Goal: Task Accomplishment & Management: Use online tool/utility

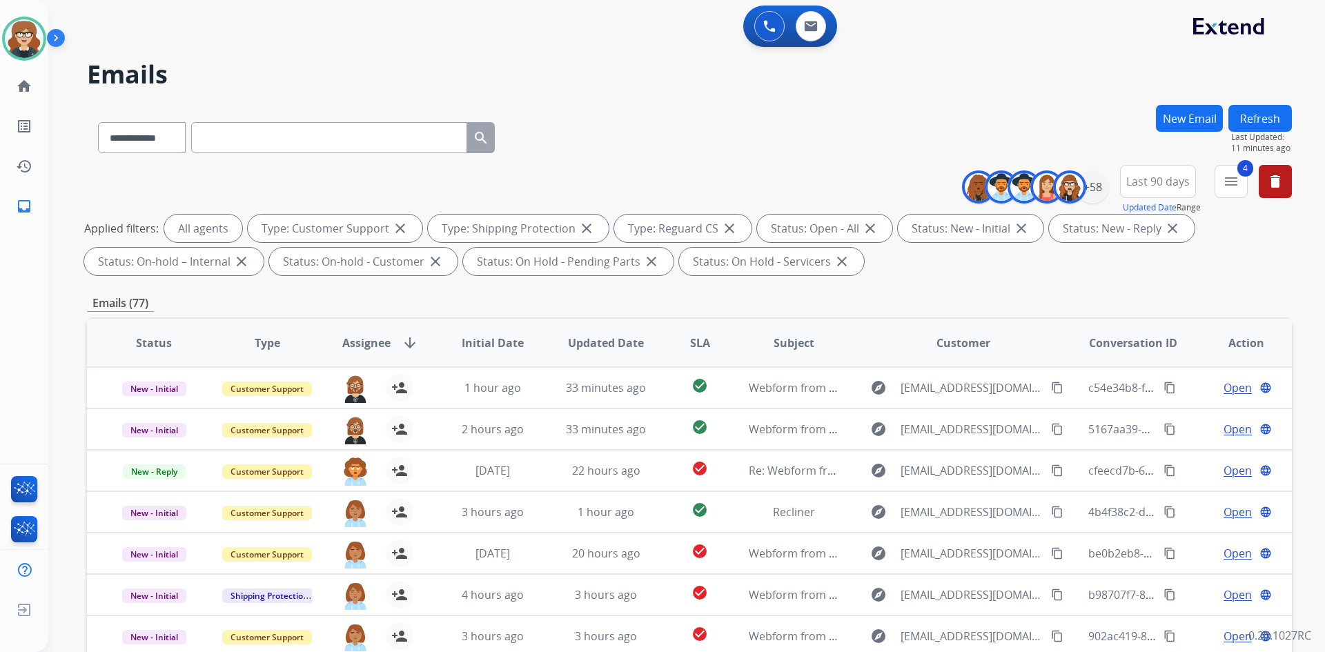
select select "*"
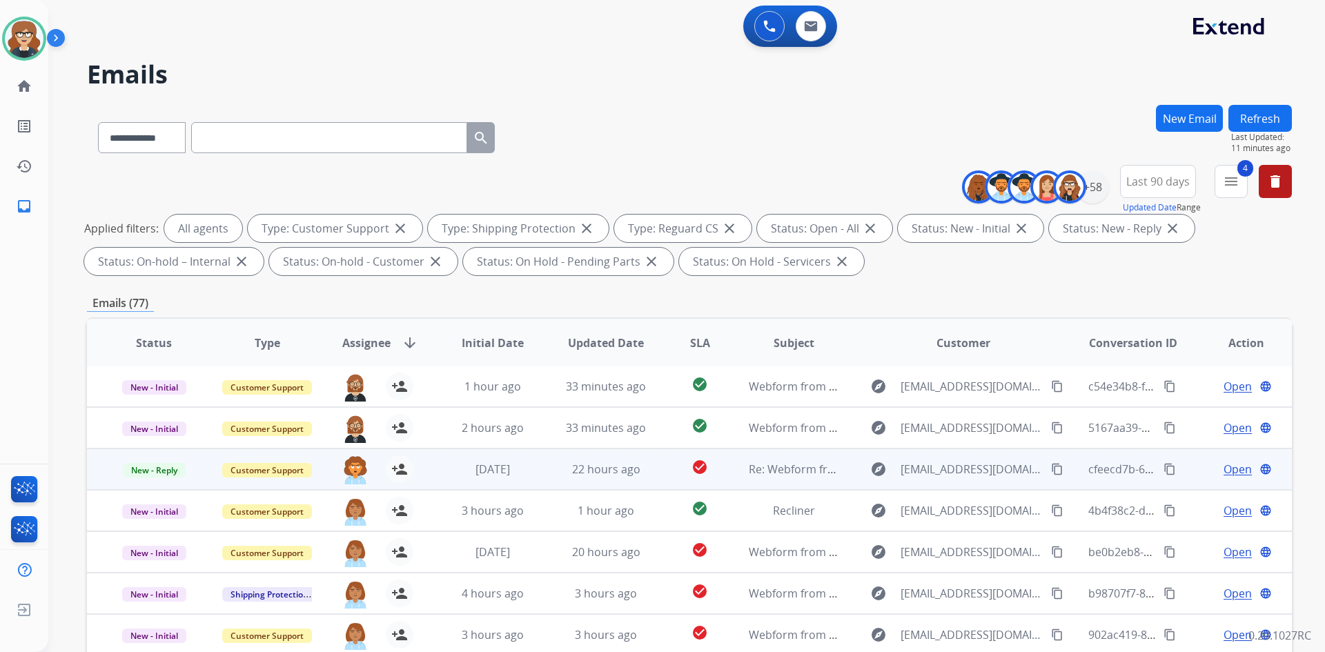
scroll to position [199, 0]
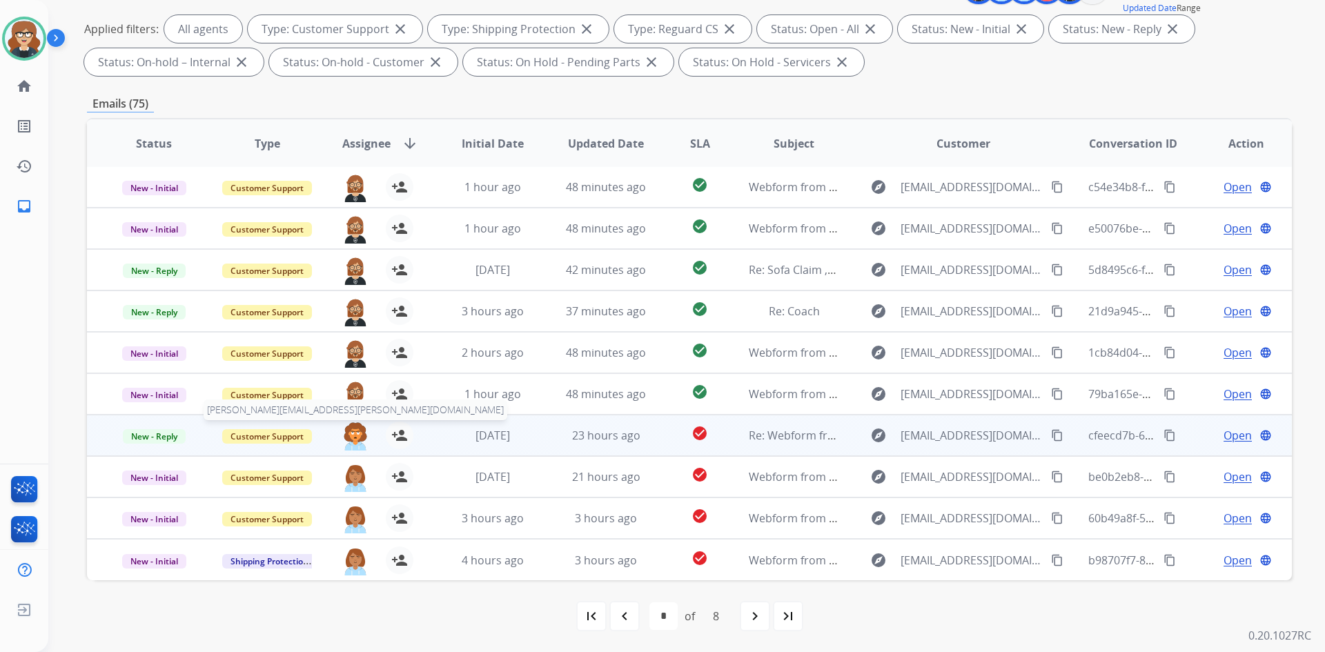
click at [353, 430] on img at bounding box center [356, 436] width 28 height 29
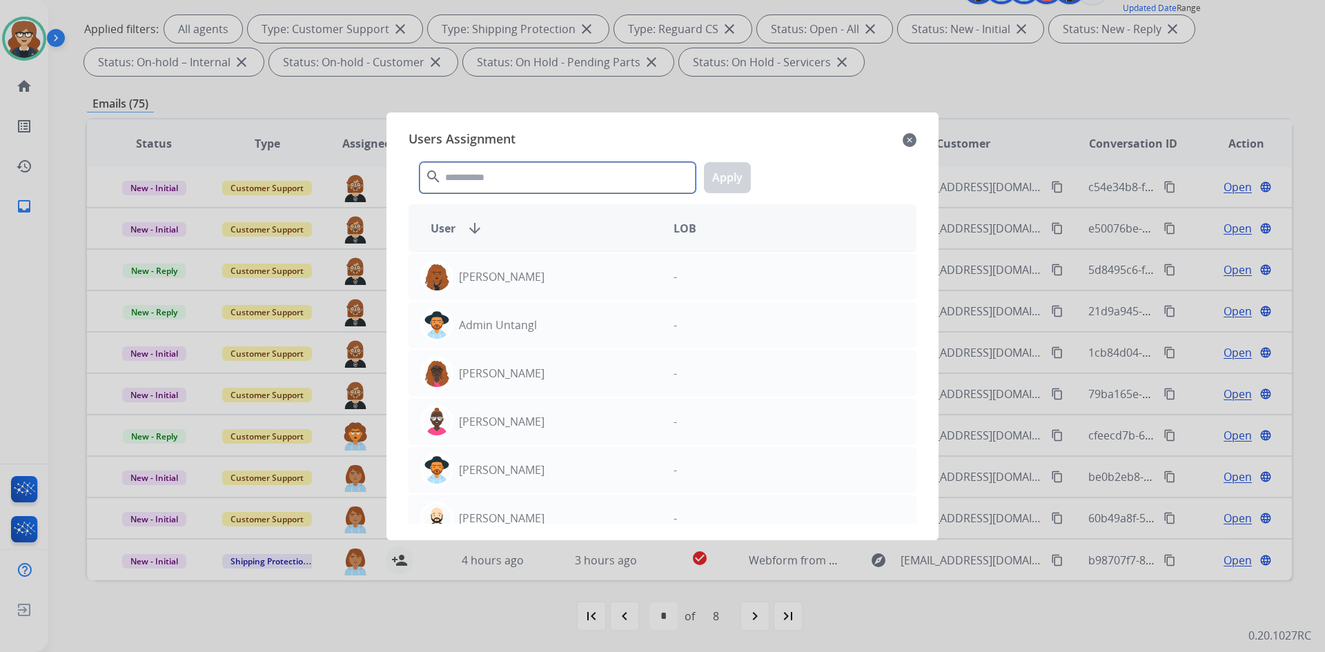
click at [528, 183] on input "text" at bounding box center [558, 177] width 276 height 31
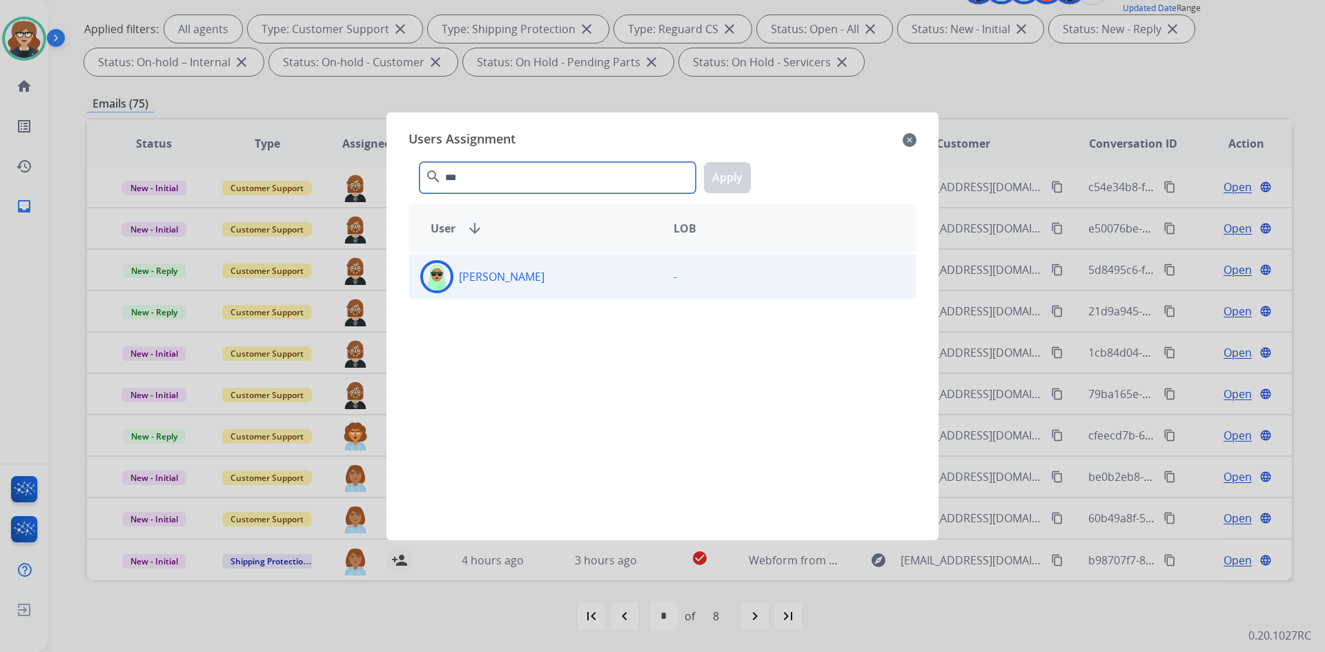
type input "***"
click at [496, 280] on p "[PERSON_NAME]" at bounding box center [502, 276] width 86 height 17
click at [722, 175] on button "Apply" at bounding box center [727, 177] width 47 height 31
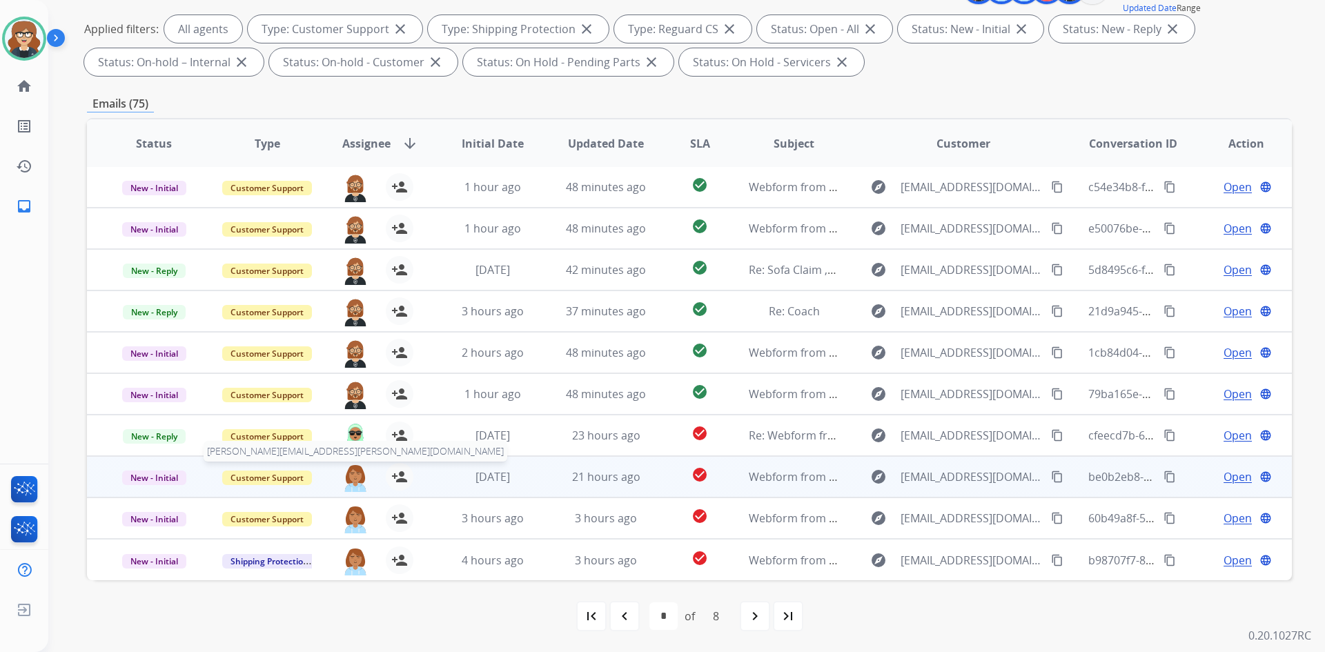
click at [355, 471] on img at bounding box center [356, 477] width 28 height 29
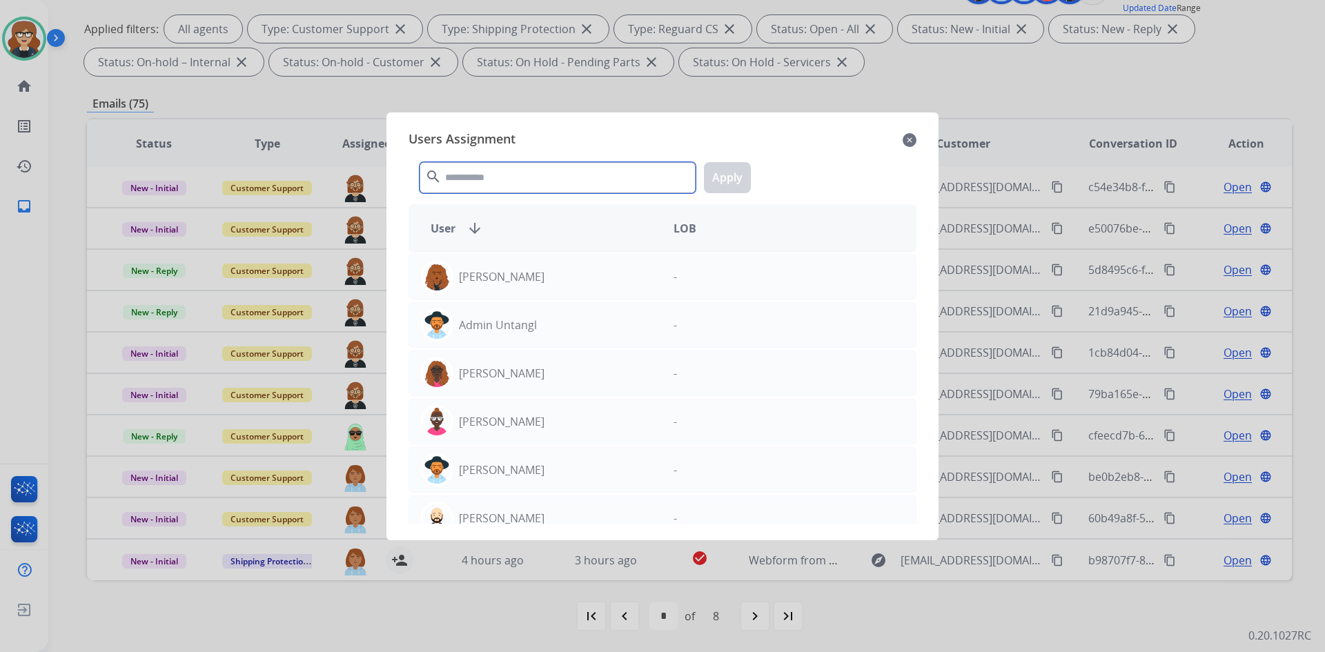
click at [460, 186] on input "text" at bounding box center [558, 177] width 276 height 31
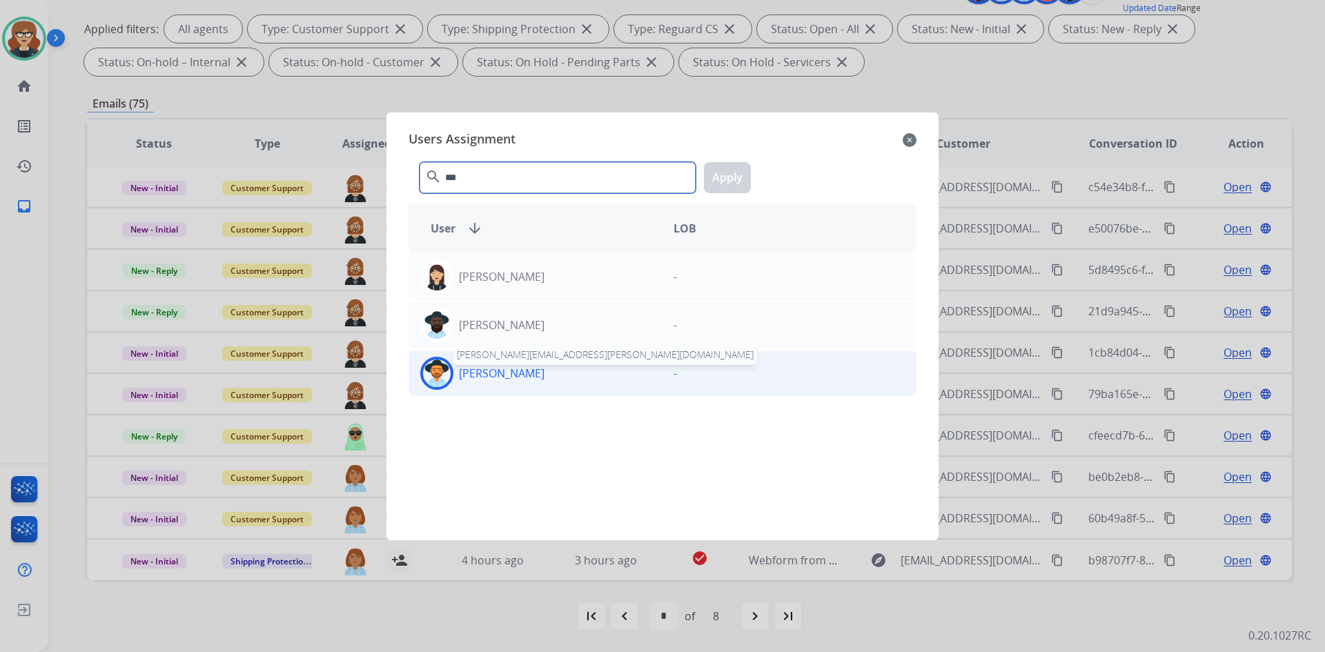
type input "***"
click at [466, 373] on p "[PERSON_NAME]" at bounding box center [502, 373] width 86 height 17
click at [745, 173] on button "Apply" at bounding box center [727, 177] width 47 height 31
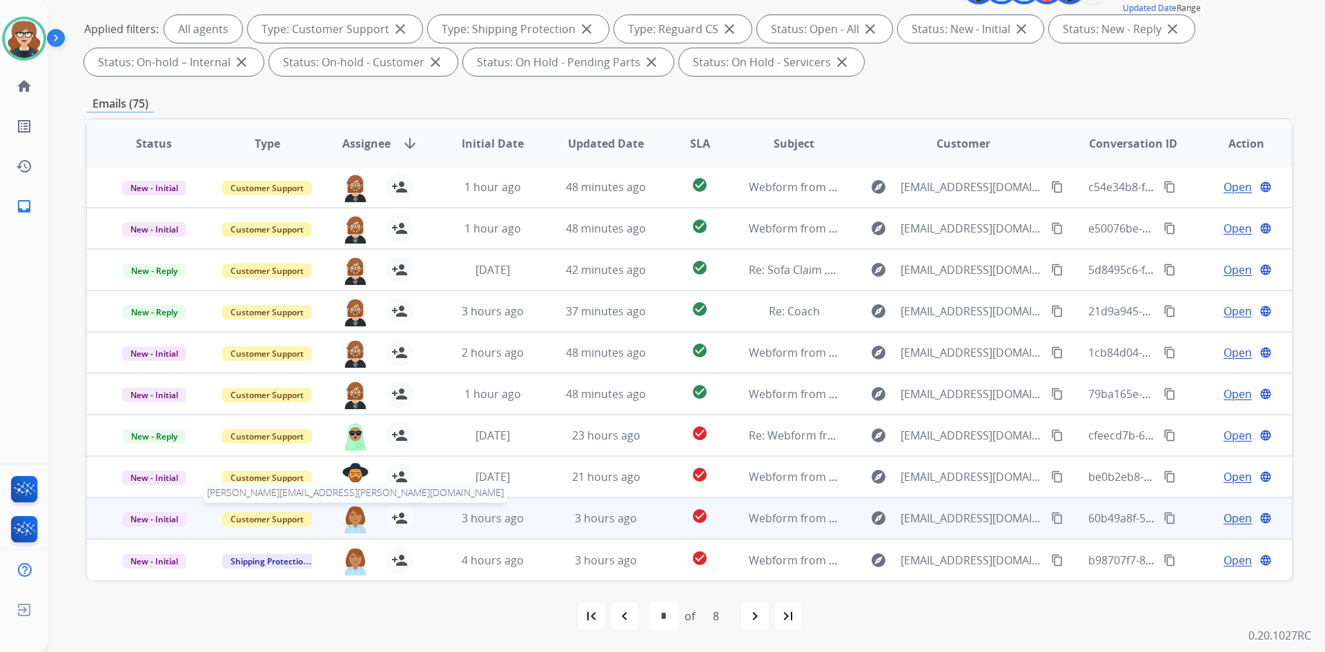
click at [351, 509] on img at bounding box center [356, 518] width 28 height 29
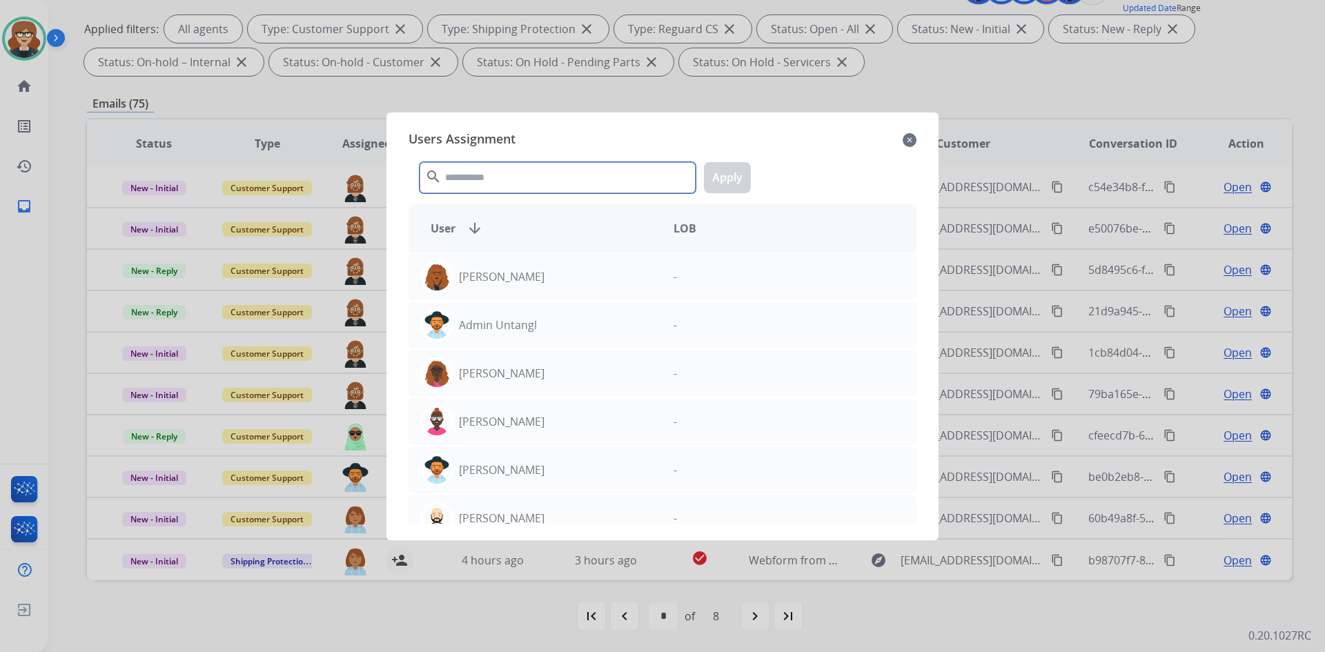
click at [464, 177] on input "text" at bounding box center [558, 177] width 276 height 31
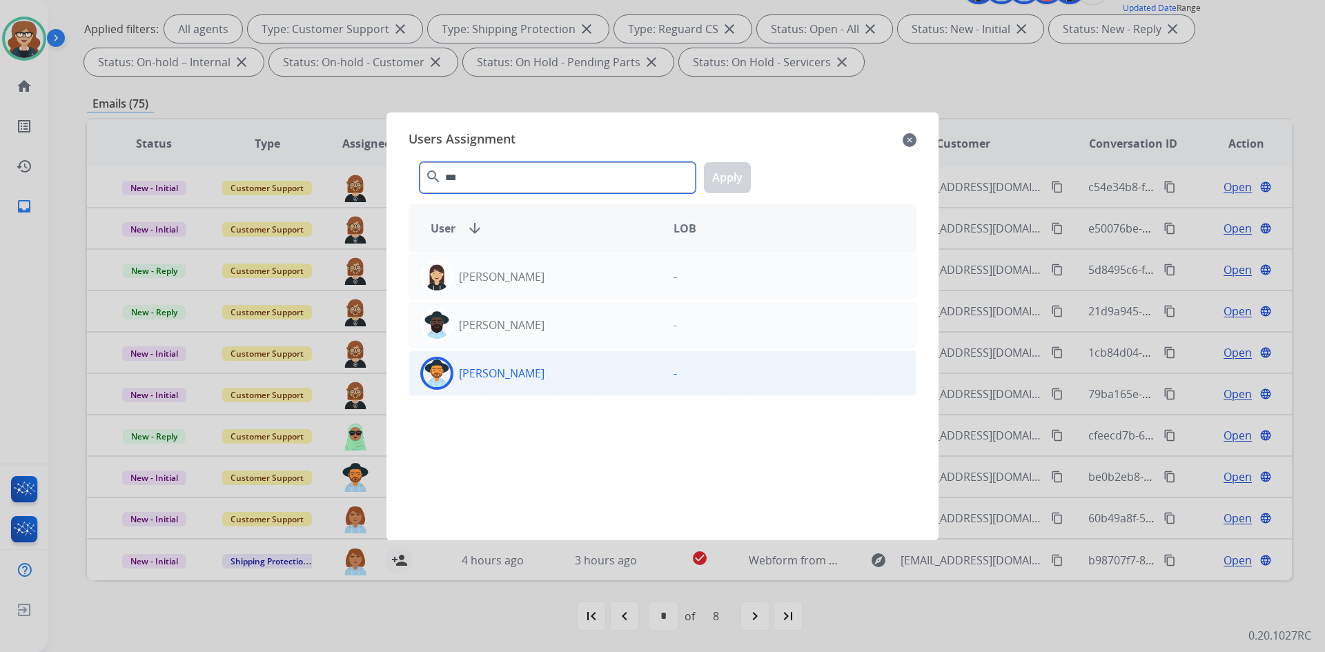
type input "***"
click at [510, 368] on p "[PERSON_NAME]" at bounding box center [502, 373] width 86 height 17
click at [740, 180] on button "Apply" at bounding box center [727, 177] width 47 height 31
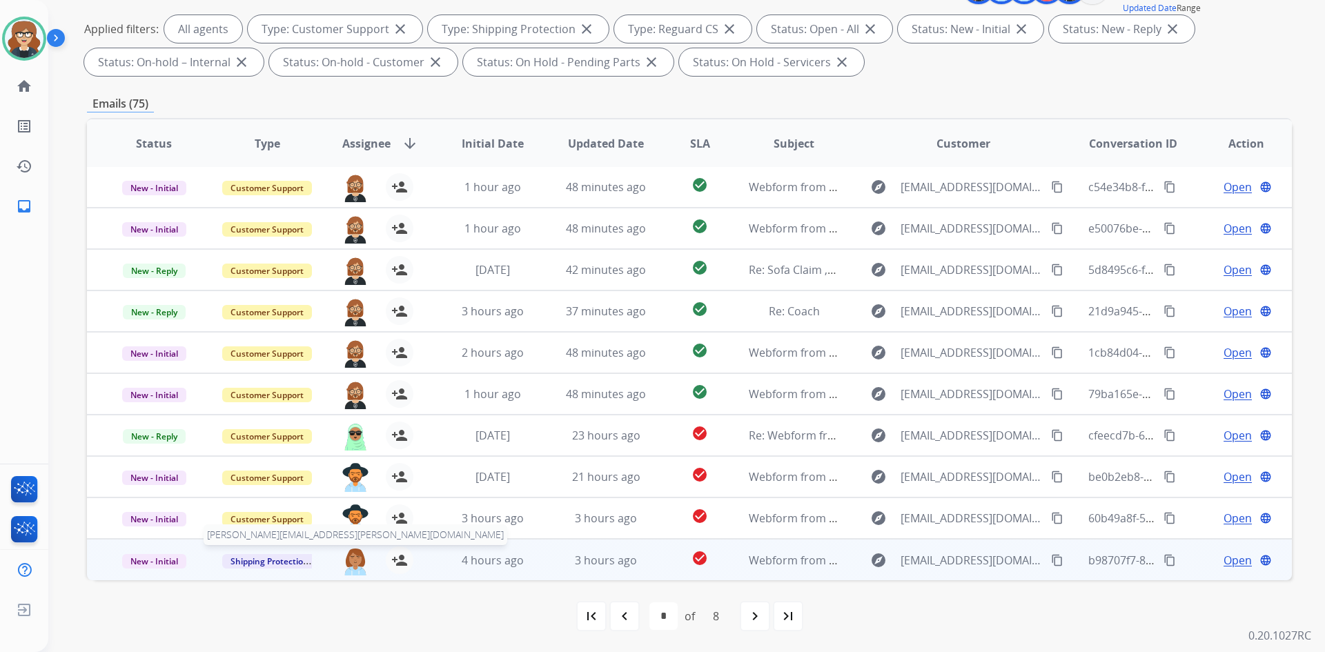
click at [348, 564] on img at bounding box center [356, 560] width 28 height 29
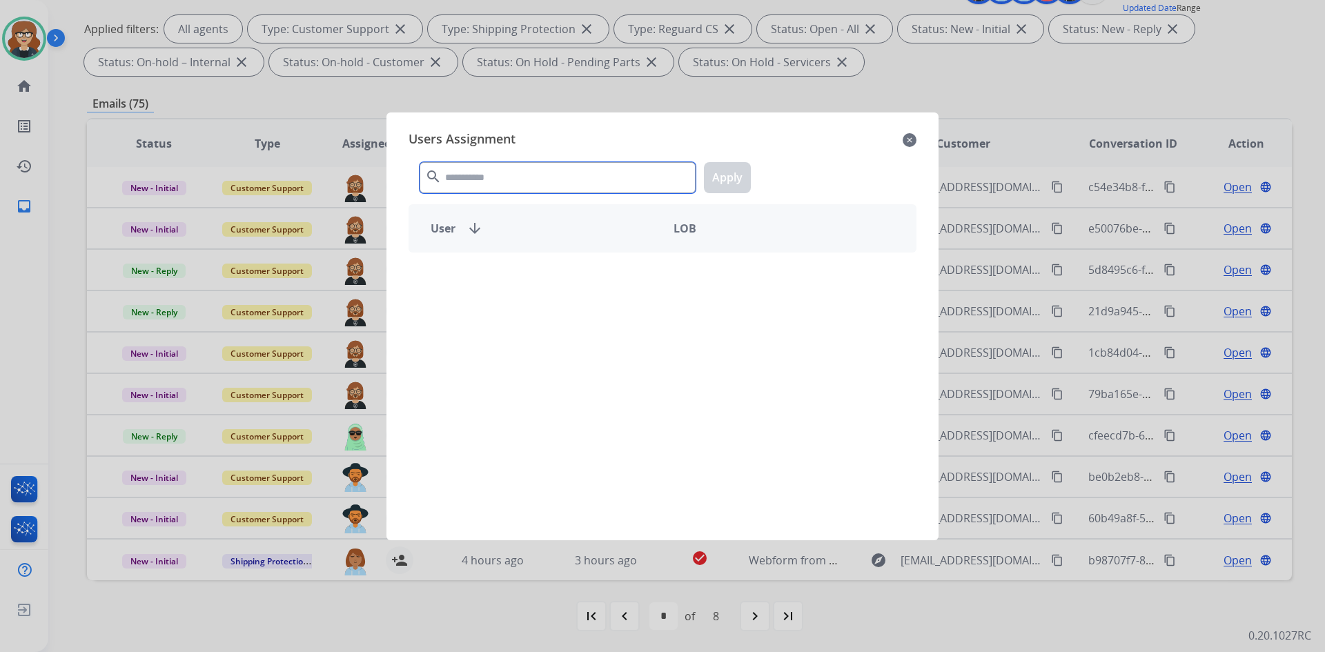
click at [493, 173] on input "text" at bounding box center [558, 177] width 276 height 31
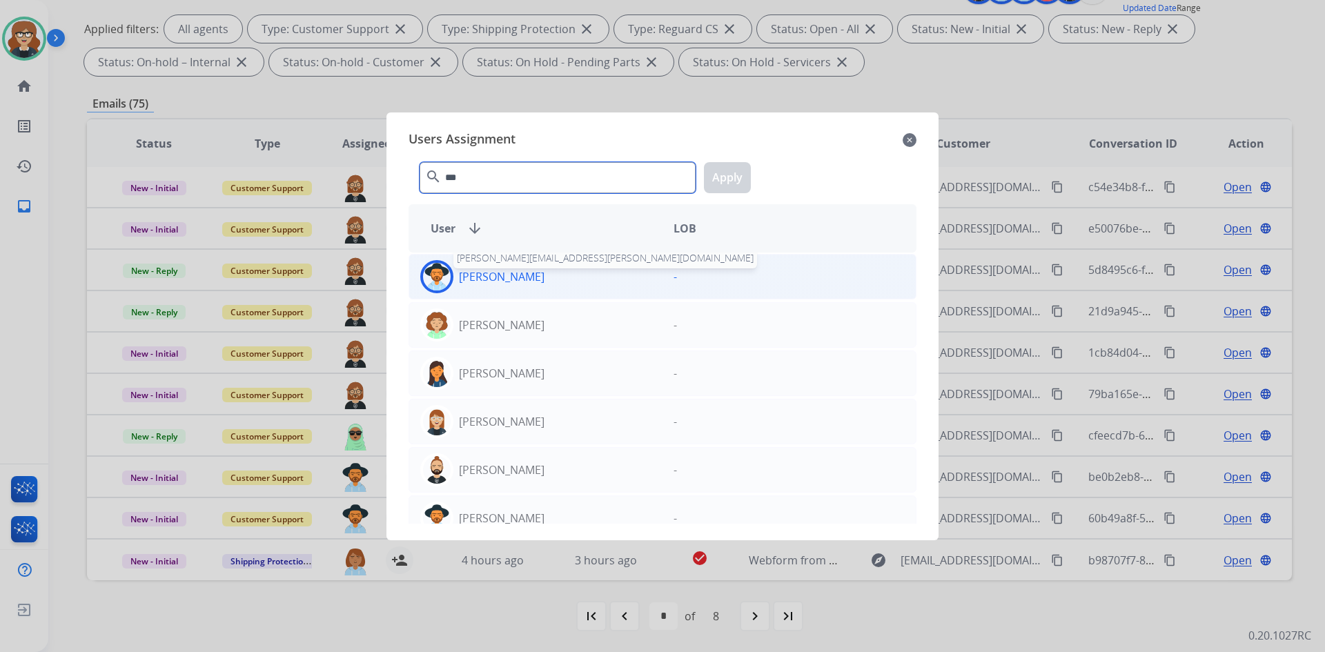
type input "***"
click at [515, 280] on p "[PERSON_NAME]" at bounding box center [502, 276] width 86 height 17
click at [736, 170] on button "Apply" at bounding box center [727, 177] width 47 height 31
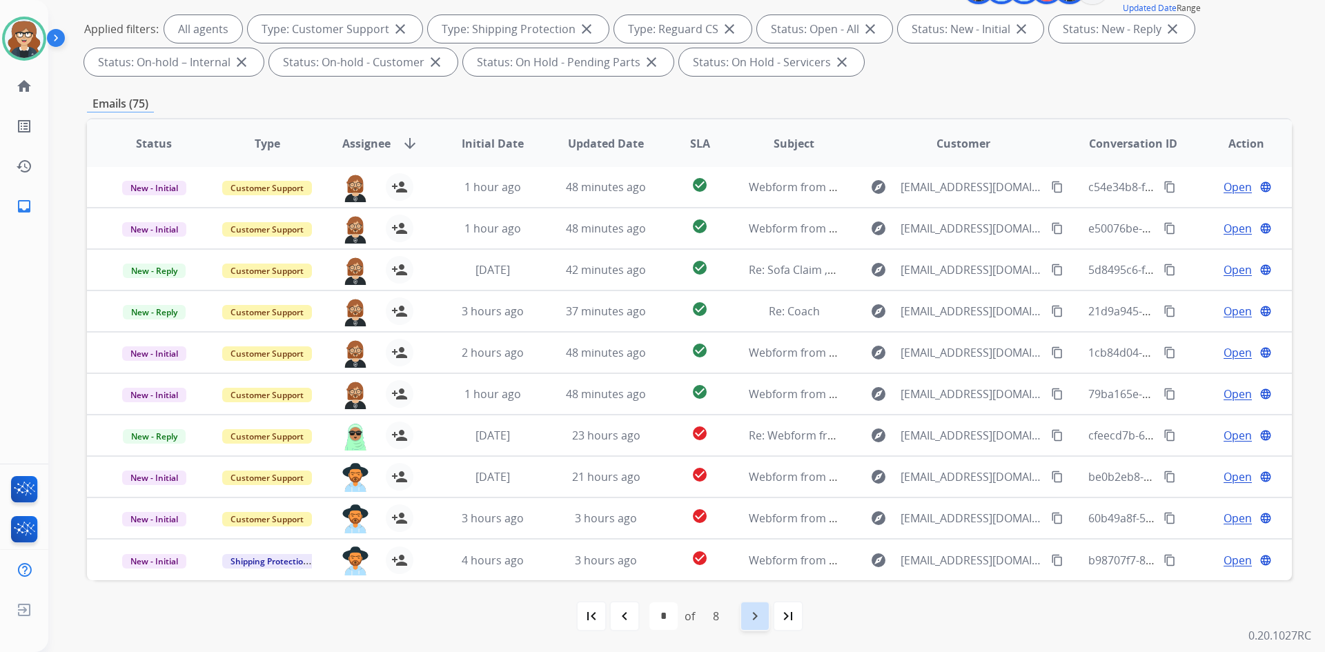
click at [757, 618] on mat-icon "navigate_next" at bounding box center [755, 616] width 17 height 17
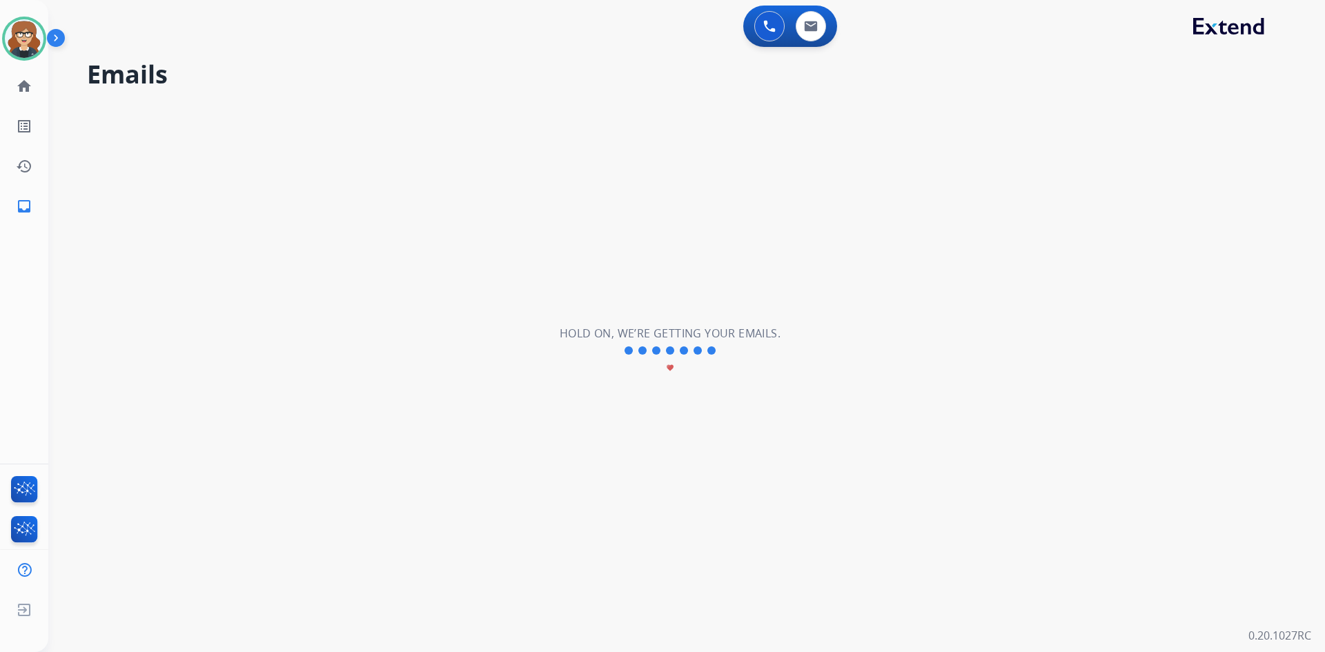
scroll to position [0, 0]
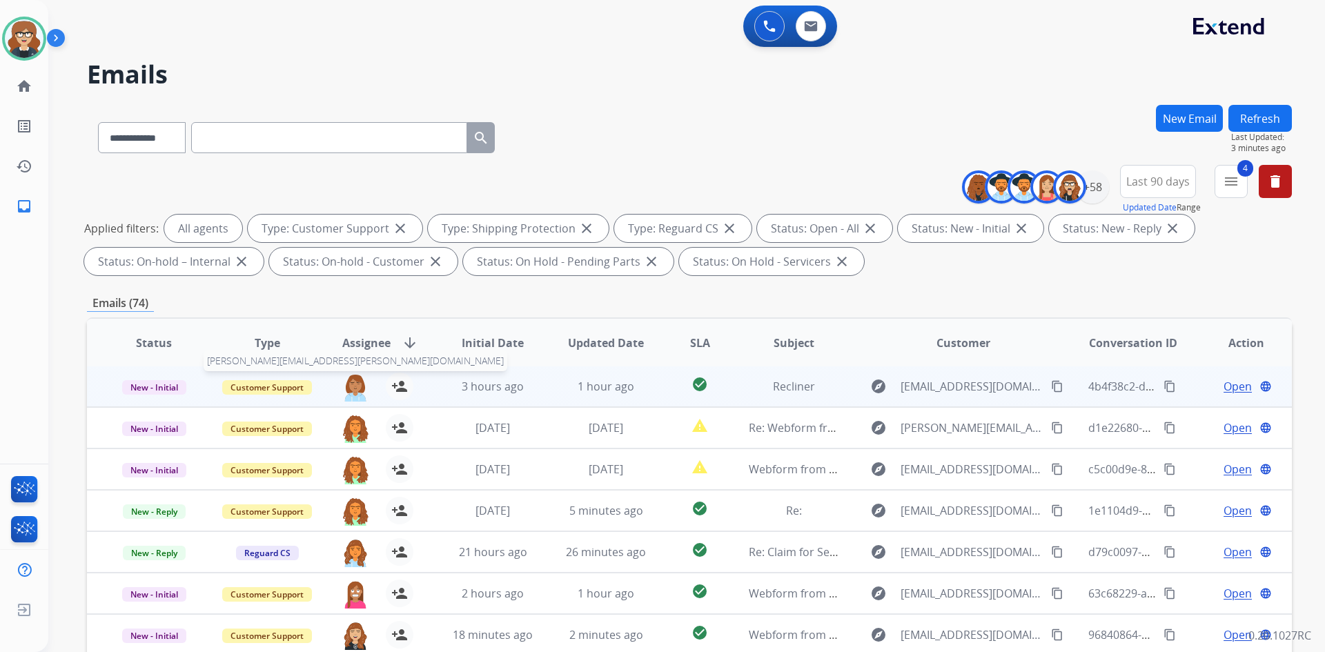
click at [356, 391] on img at bounding box center [356, 387] width 28 height 29
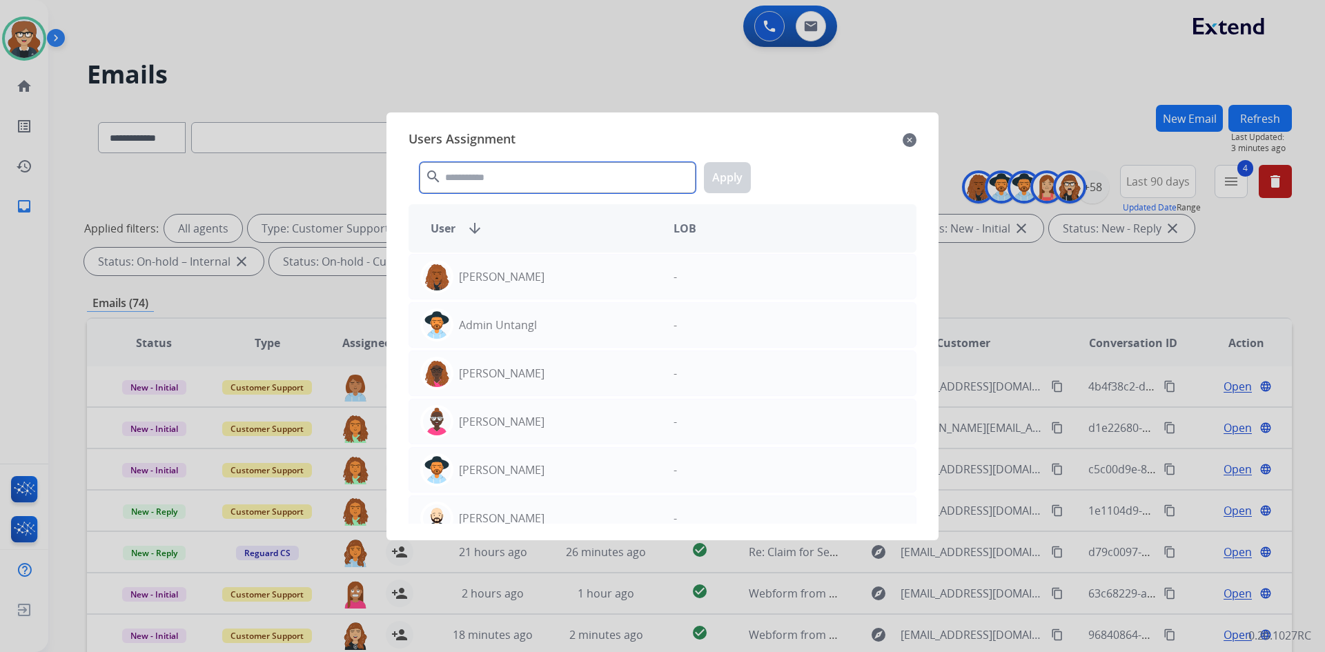
click at [491, 175] on input "text" at bounding box center [558, 177] width 276 height 31
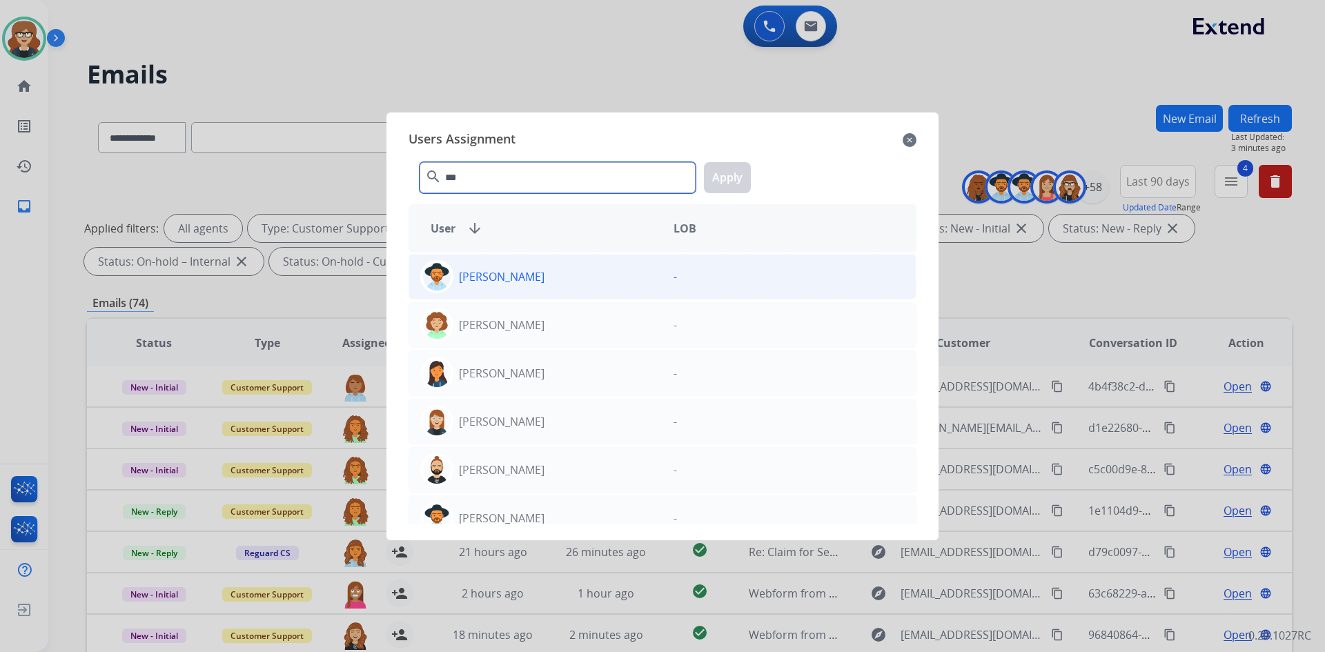
type input "***"
click at [525, 281] on p "[PERSON_NAME]" at bounding box center [502, 276] width 86 height 17
click at [729, 180] on button "Apply" at bounding box center [727, 177] width 47 height 31
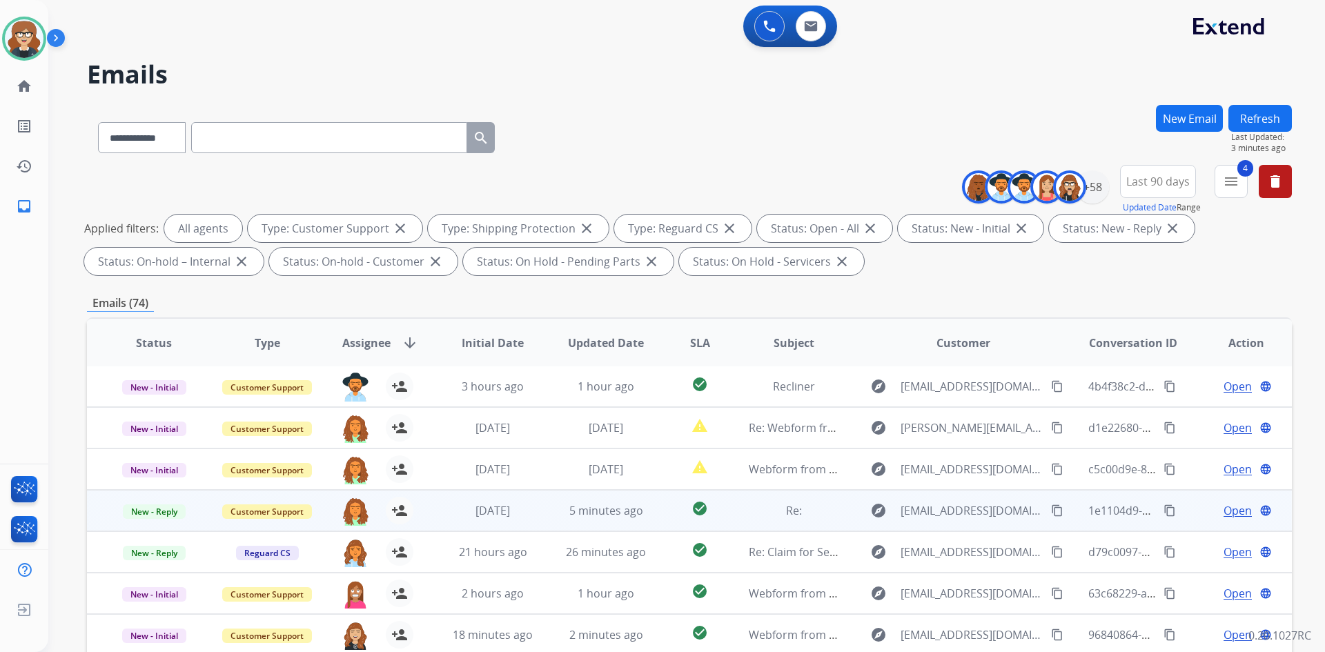
scroll to position [199, 0]
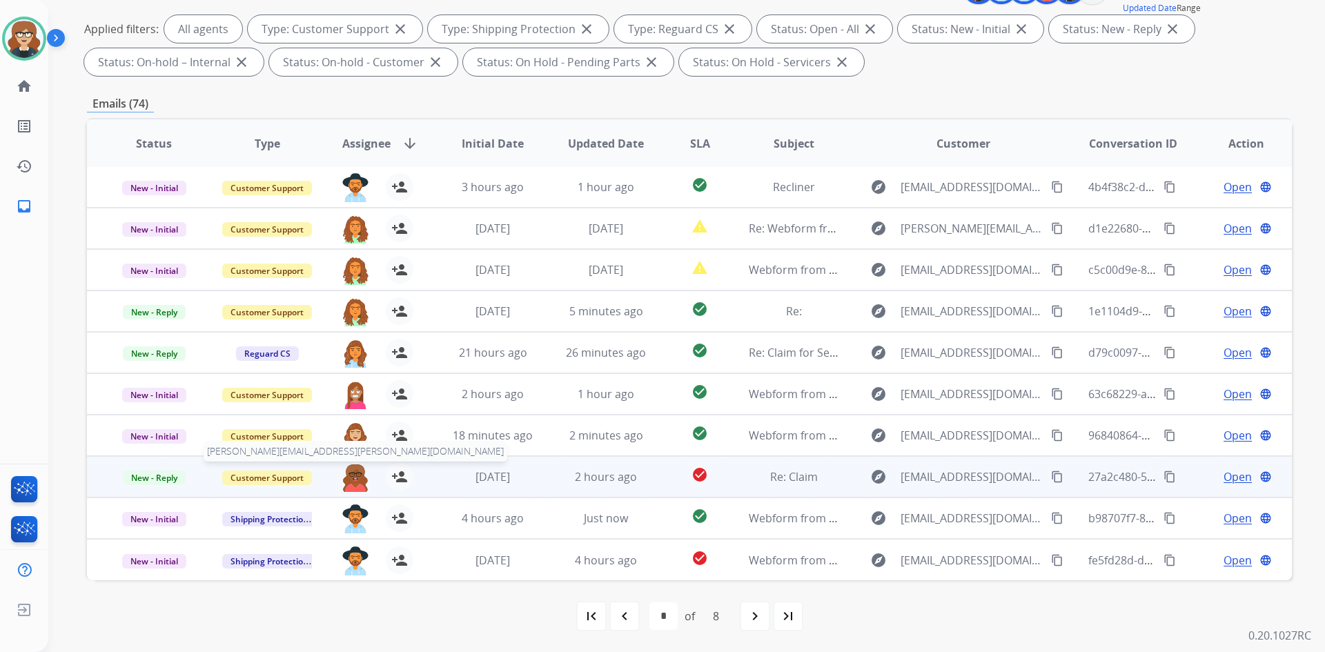
click at [353, 473] on img at bounding box center [356, 477] width 28 height 29
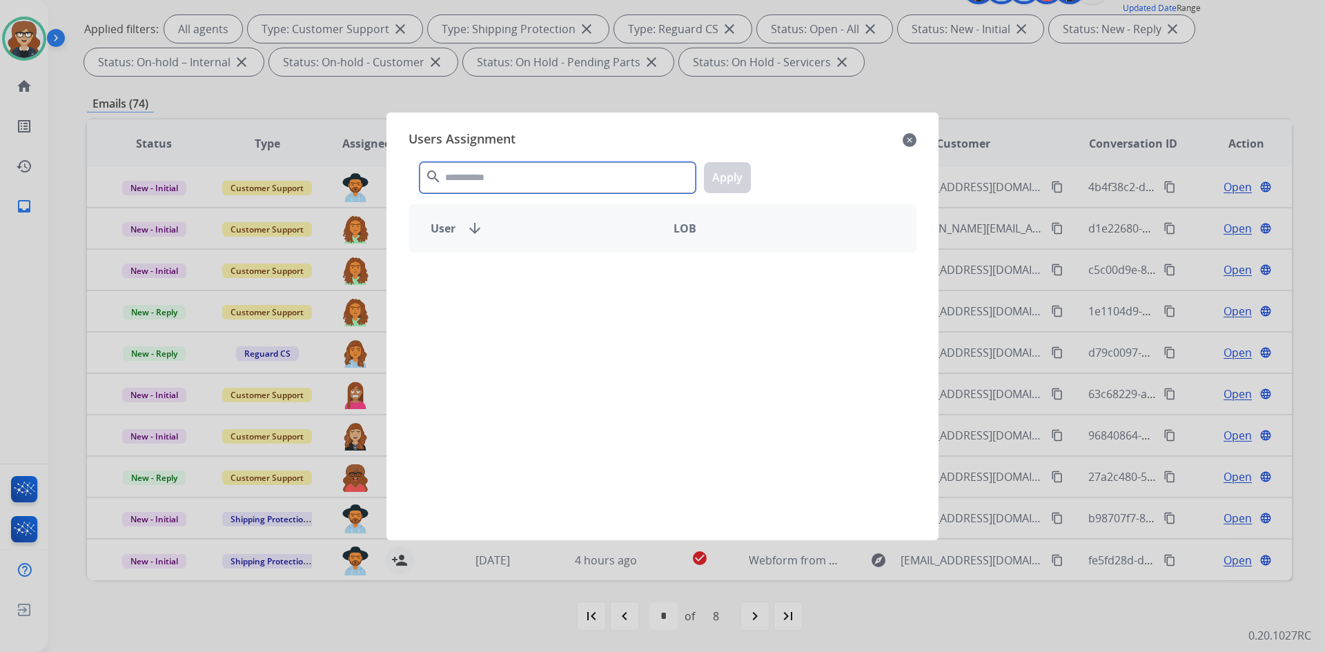
click at [506, 186] on input "text" at bounding box center [558, 177] width 276 height 31
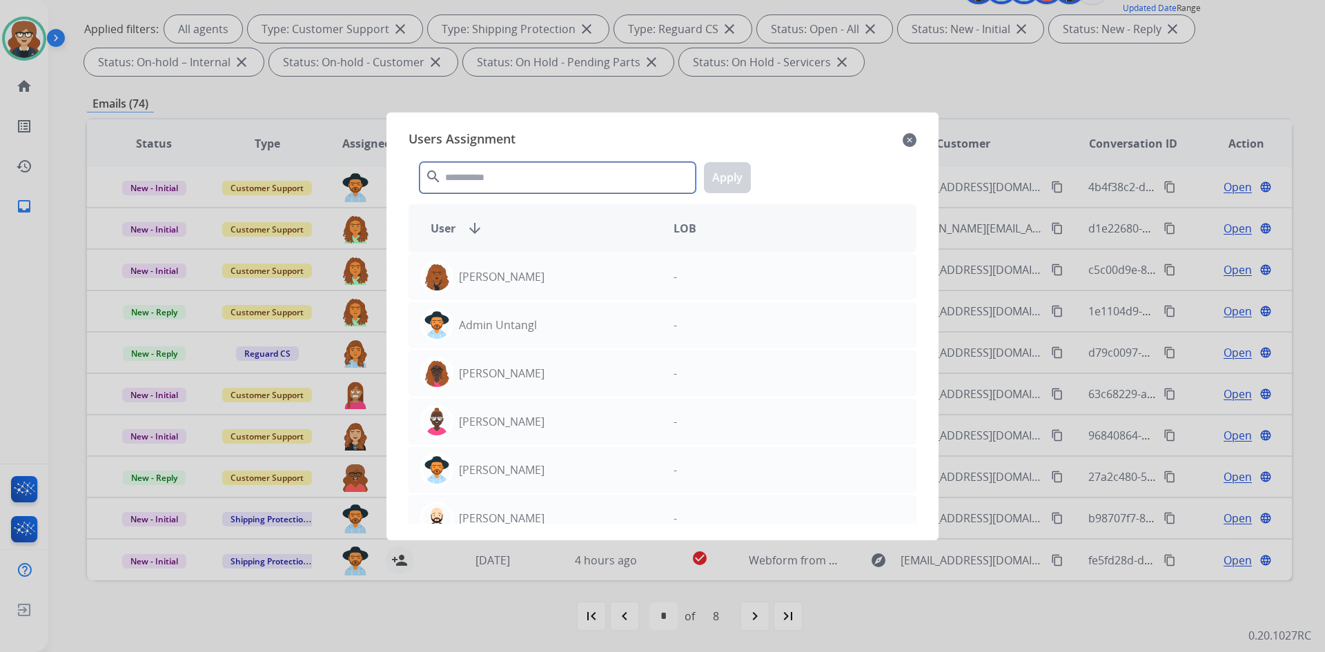
click at [506, 186] on input "text" at bounding box center [558, 177] width 276 height 31
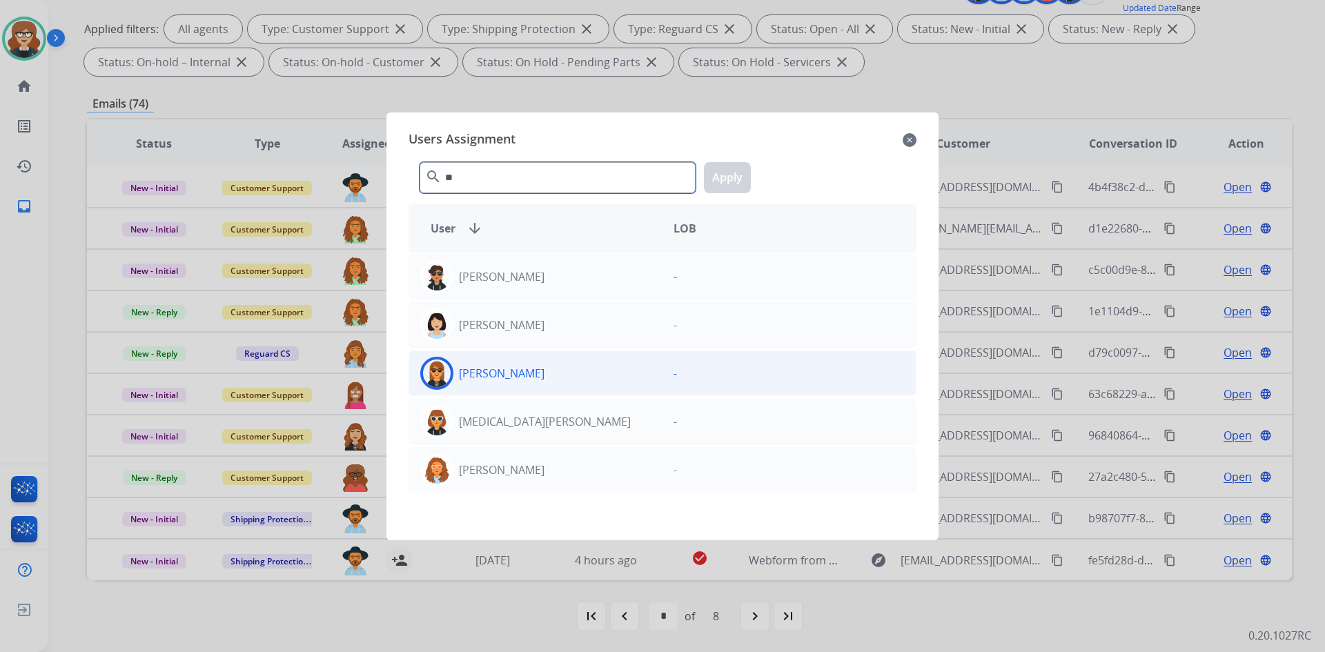
type input "**"
click at [518, 364] on div "[PERSON_NAME]" at bounding box center [535, 373] width 253 height 33
click at [727, 173] on button "Apply" at bounding box center [727, 177] width 47 height 31
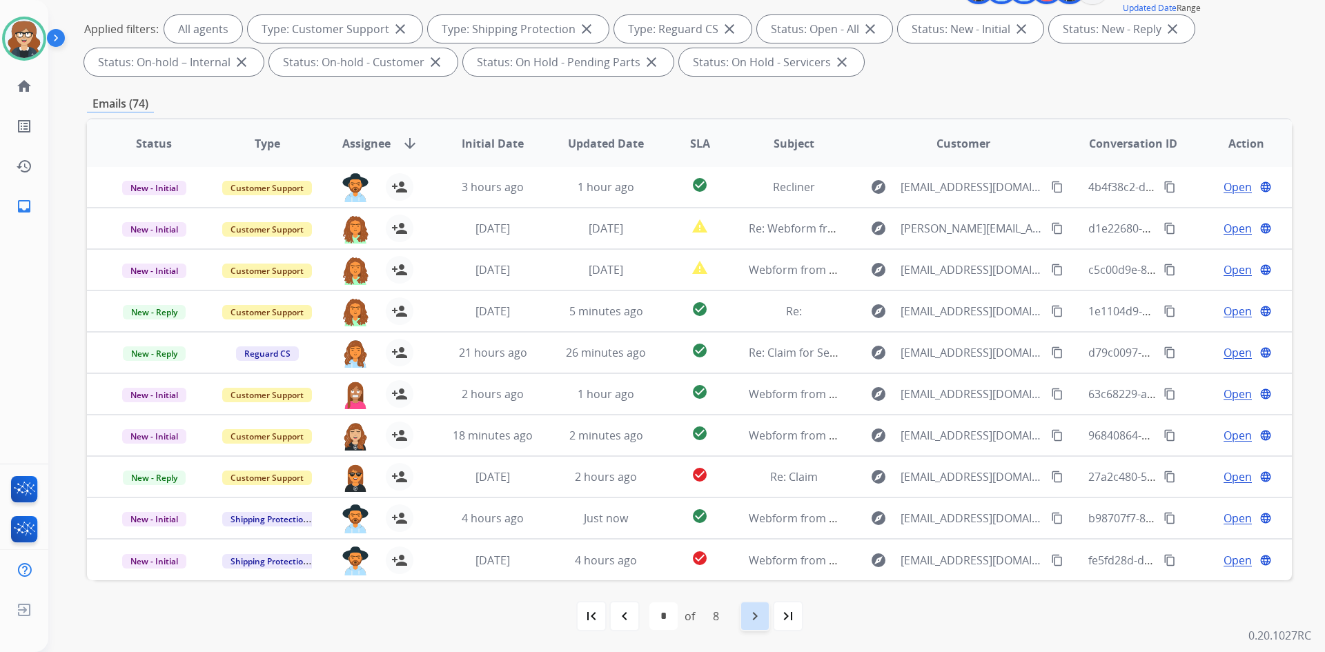
click at [753, 621] on mat-icon "navigate_next" at bounding box center [755, 616] width 17 height 17
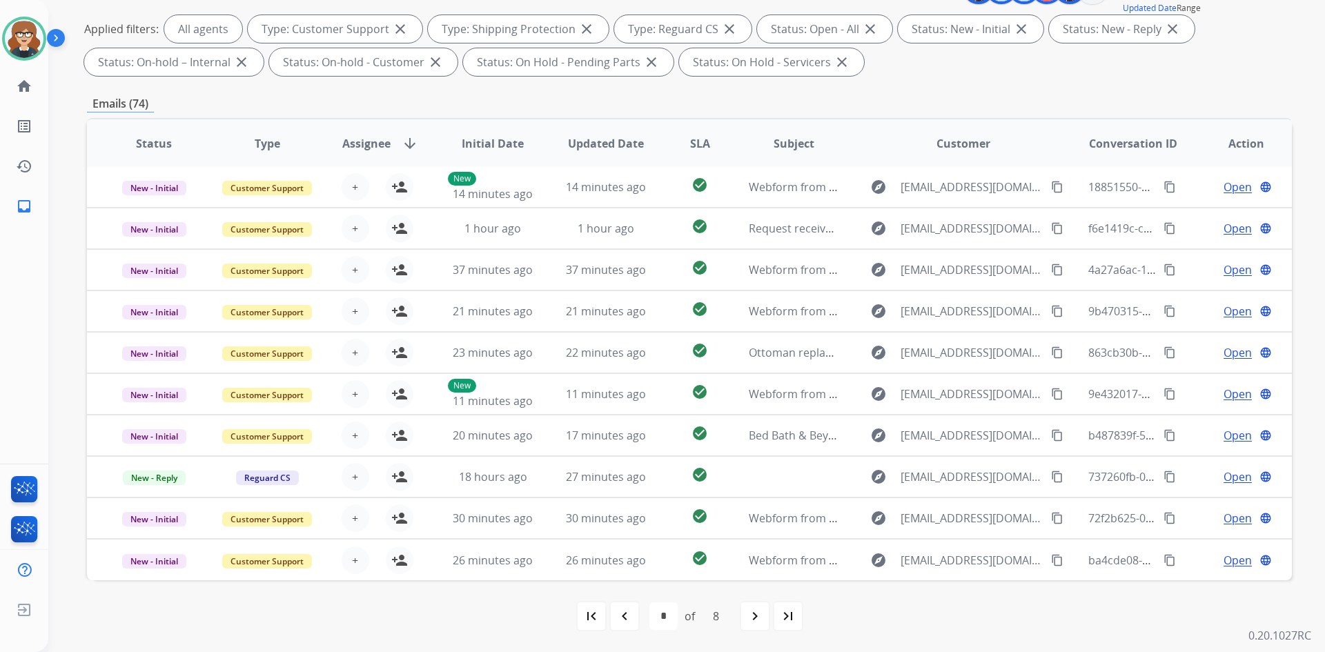
scroll to position [0, 0]
click at [788, 623] on mat-icon "last_page" at bounding box center [788, 616] width 17 height 17
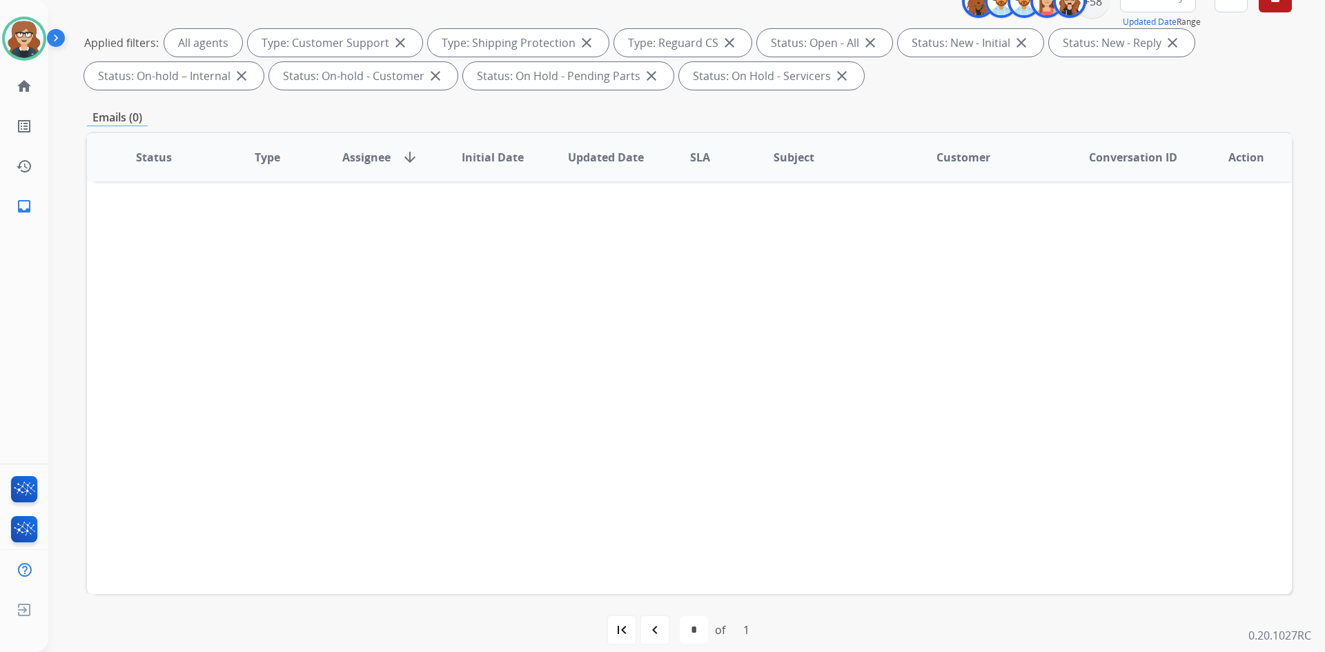
scroll to position [199, 0]
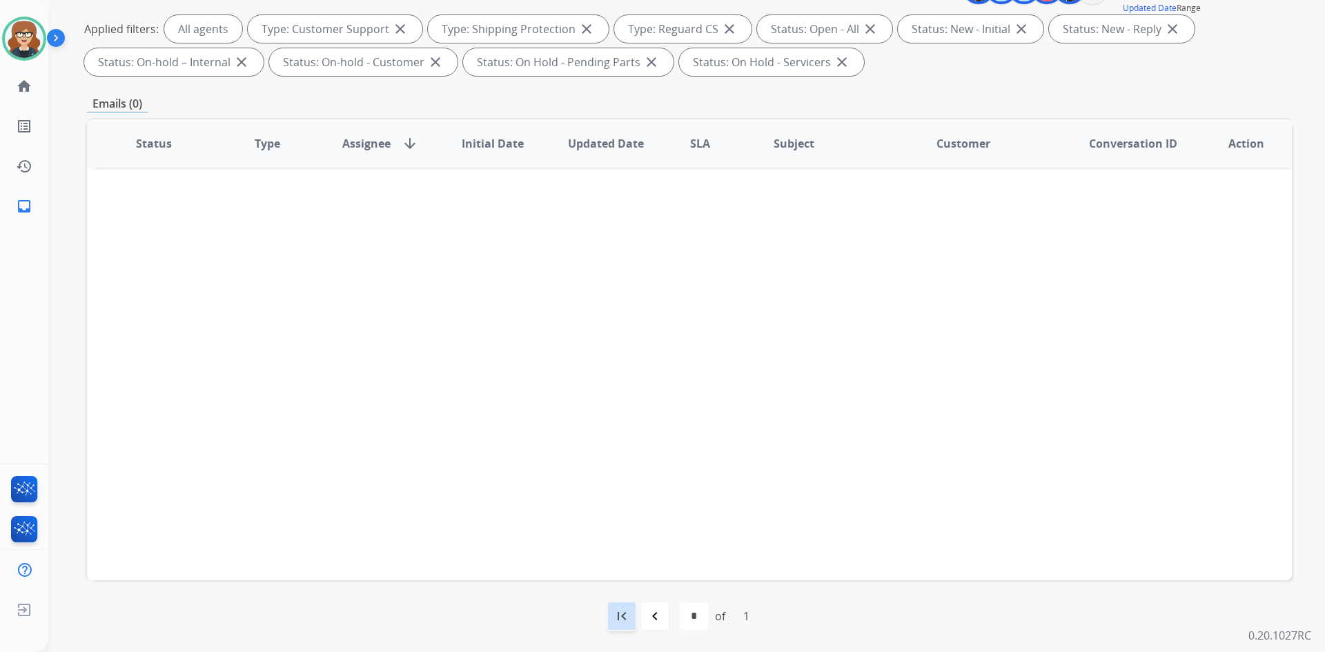
click at [623, 618] on mat-icon "first_page" at bounding box center [621, 616] width 17 height 17
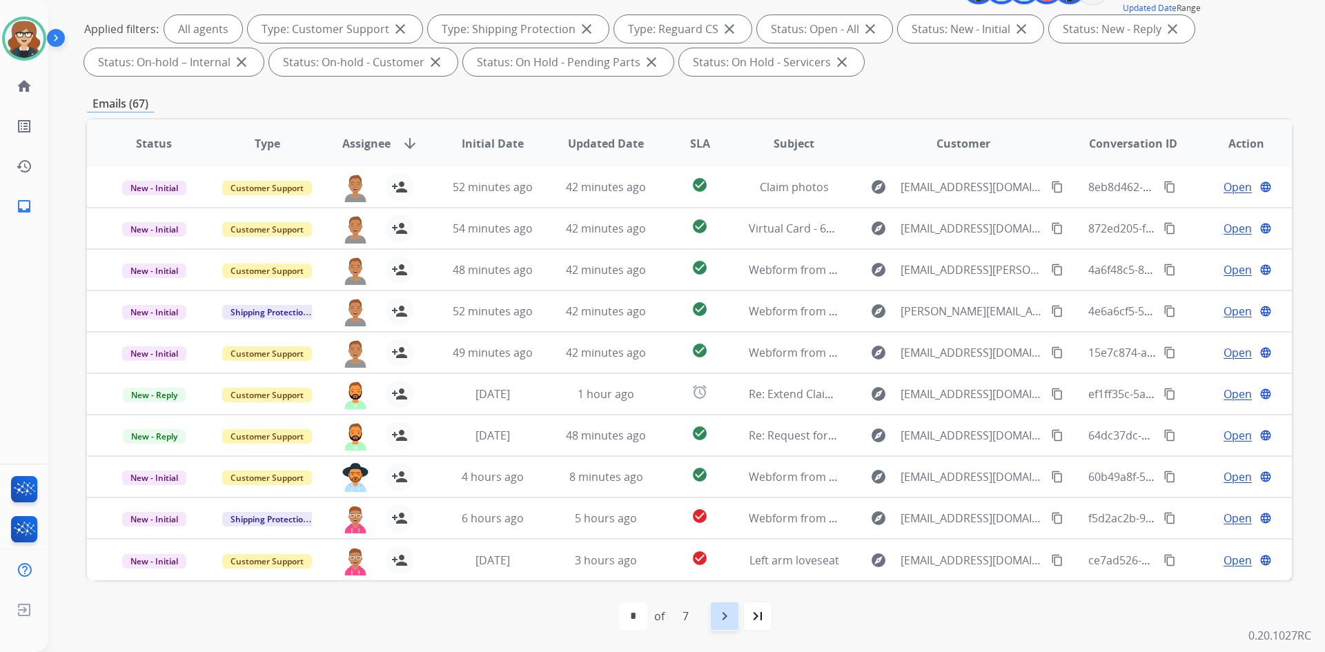
click at [724, 627] on div "navigate_next" at bounding box center [724, 616] width 30 height 30
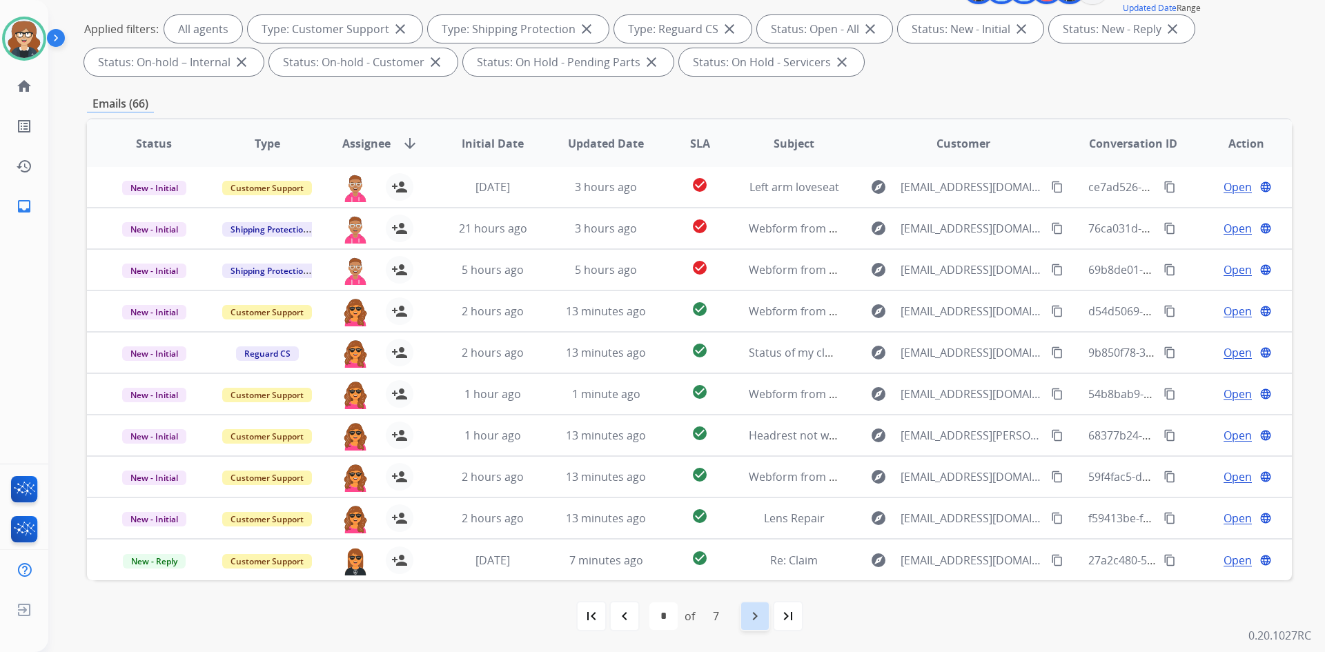
click at [751, 619] on mat-icon "navigate_next" at bounding box center [755, 616] width 17 height 17
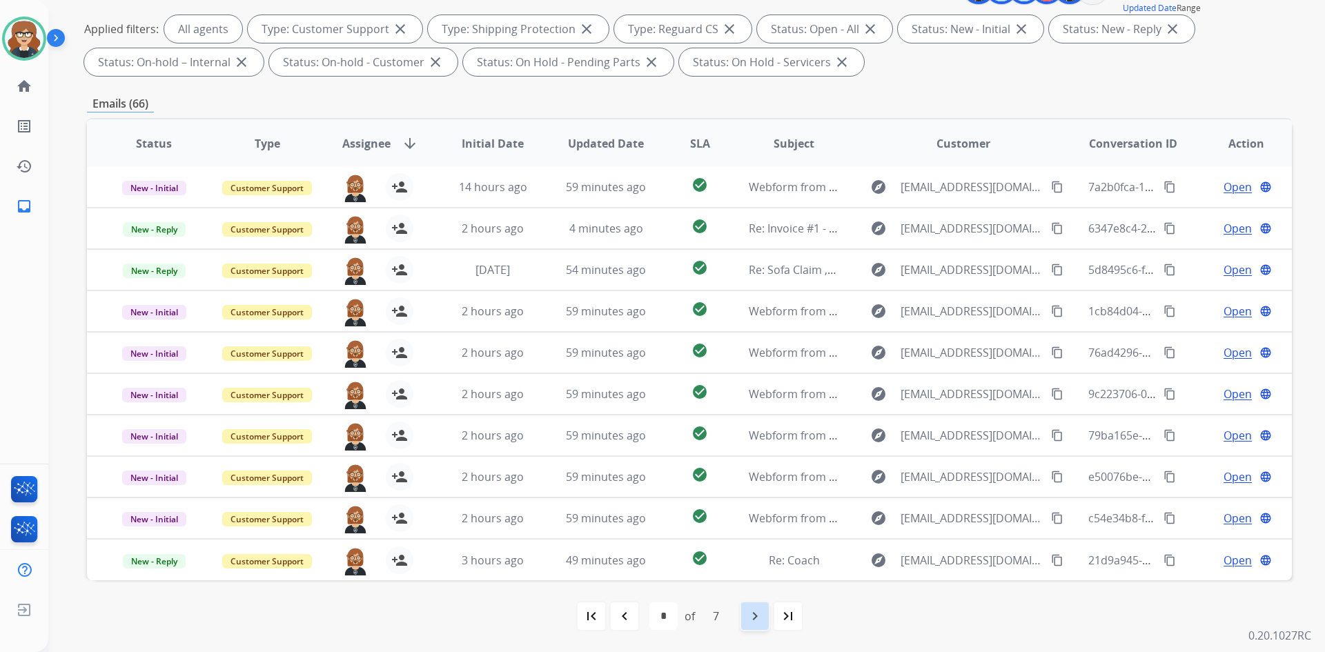
click at [747, 626] on div "navigate_next" at bounding box center [755, 616] width 30 height 30
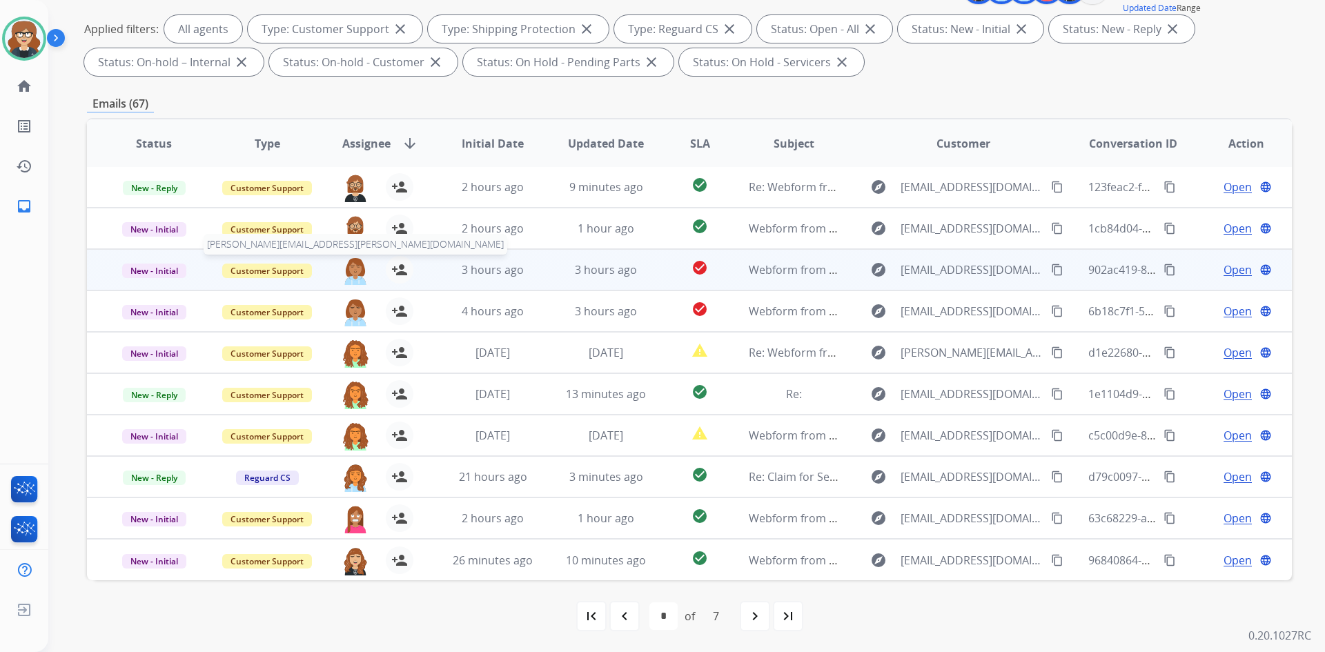
click at [359, 273] on img at bounding box center [356, 270] width 28 height 29
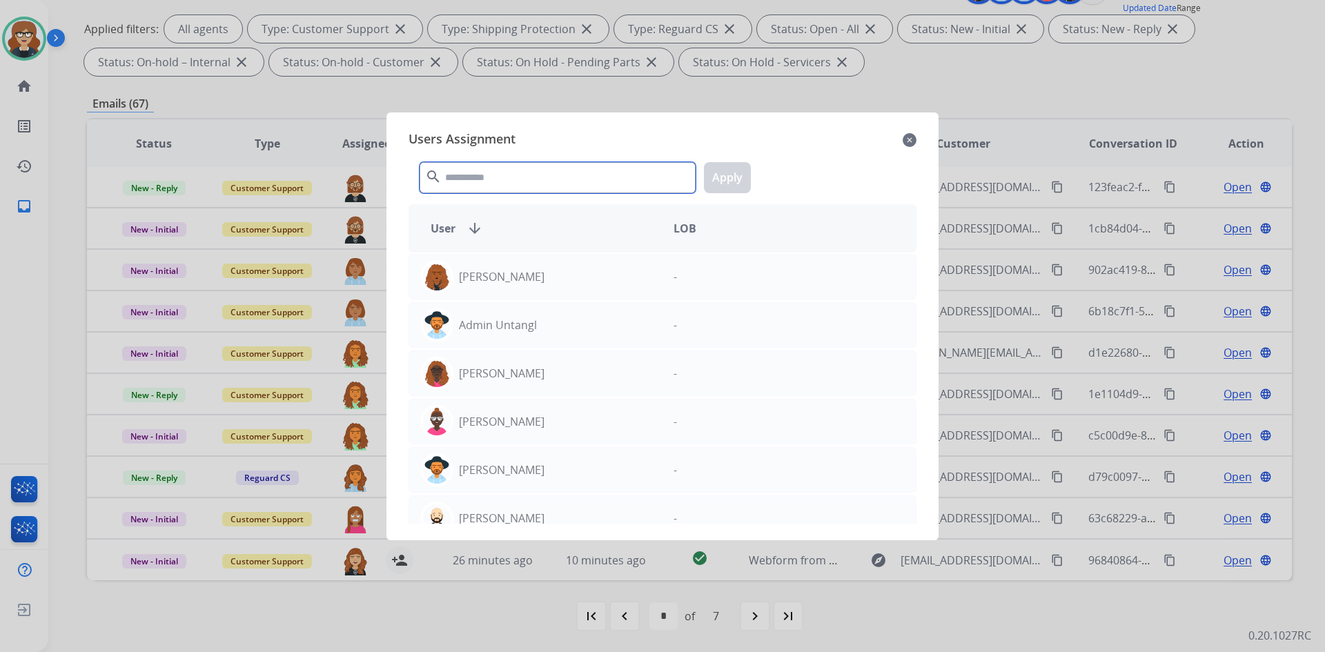
click at [513, 188] on input "text" at bounding box center [558, 177] width 276 height 31
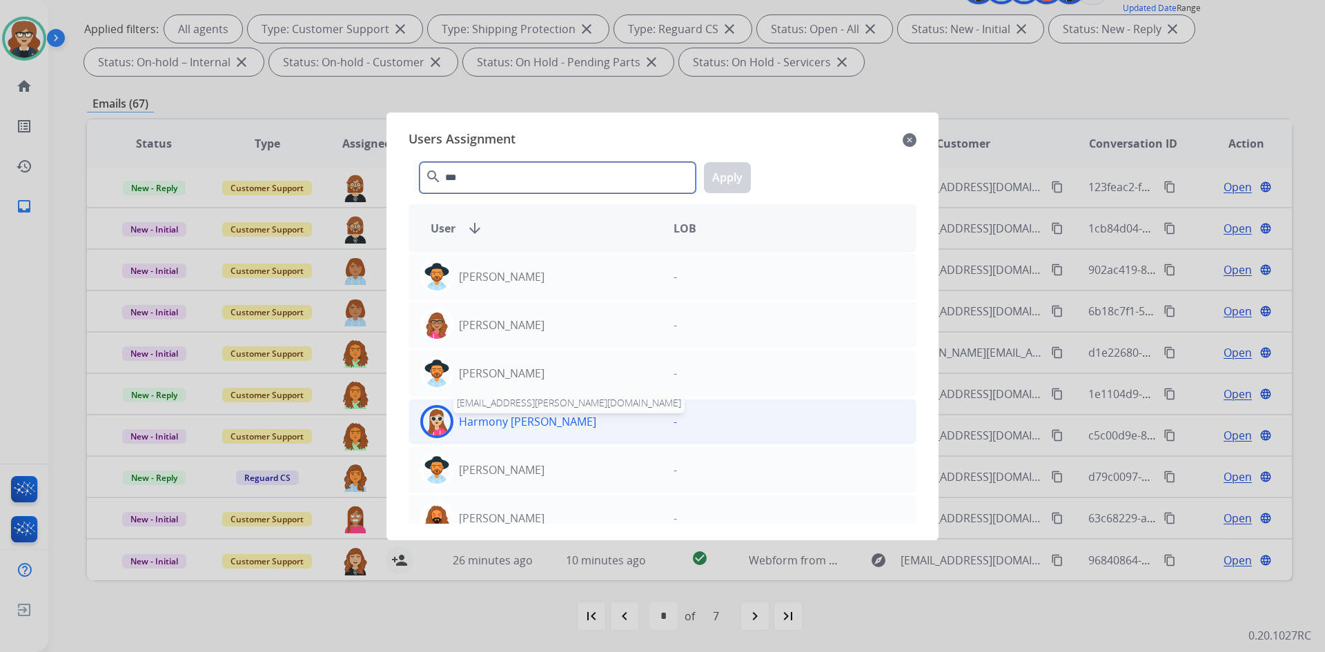
type input "***"
click at [528, 420] on p "Harmony [PERSON_NAME]" at bounding box center [527, 421] width 137 height 17
click at [718, 179] on button "Apply" at bounding box center [727, 177] width 47 height 31
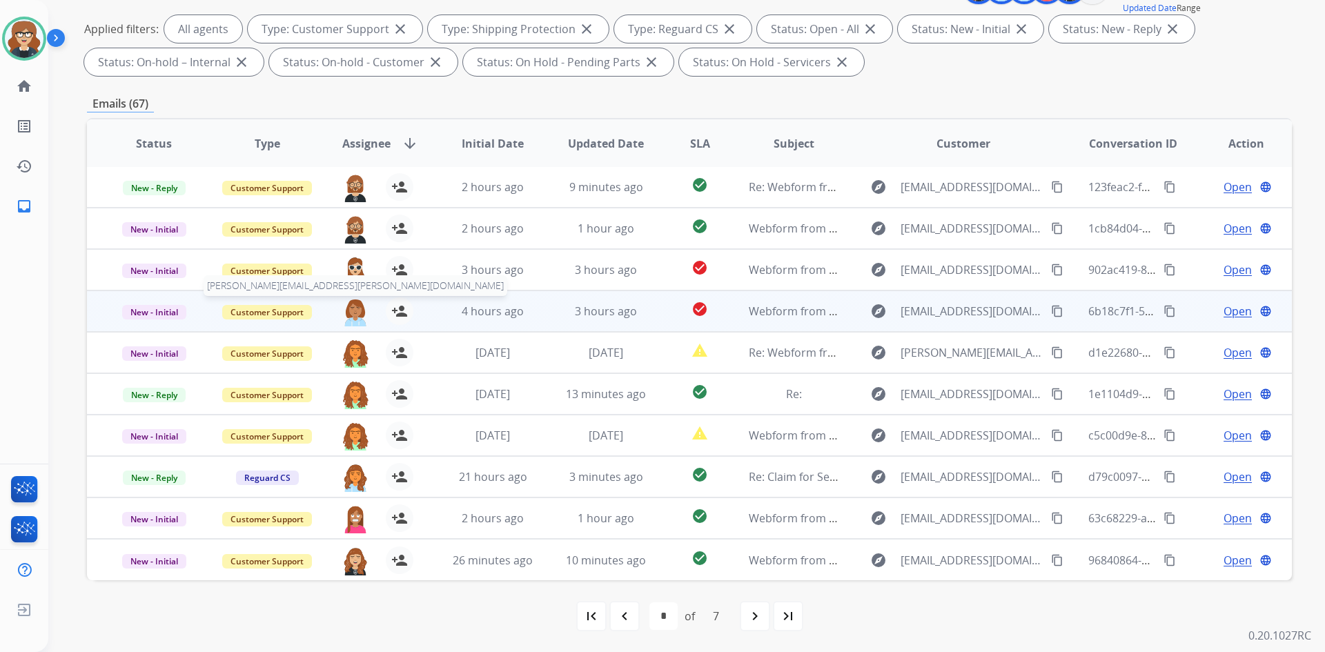
click at [351, 314] on img at bounding box center [356, 311] width 28 height 29
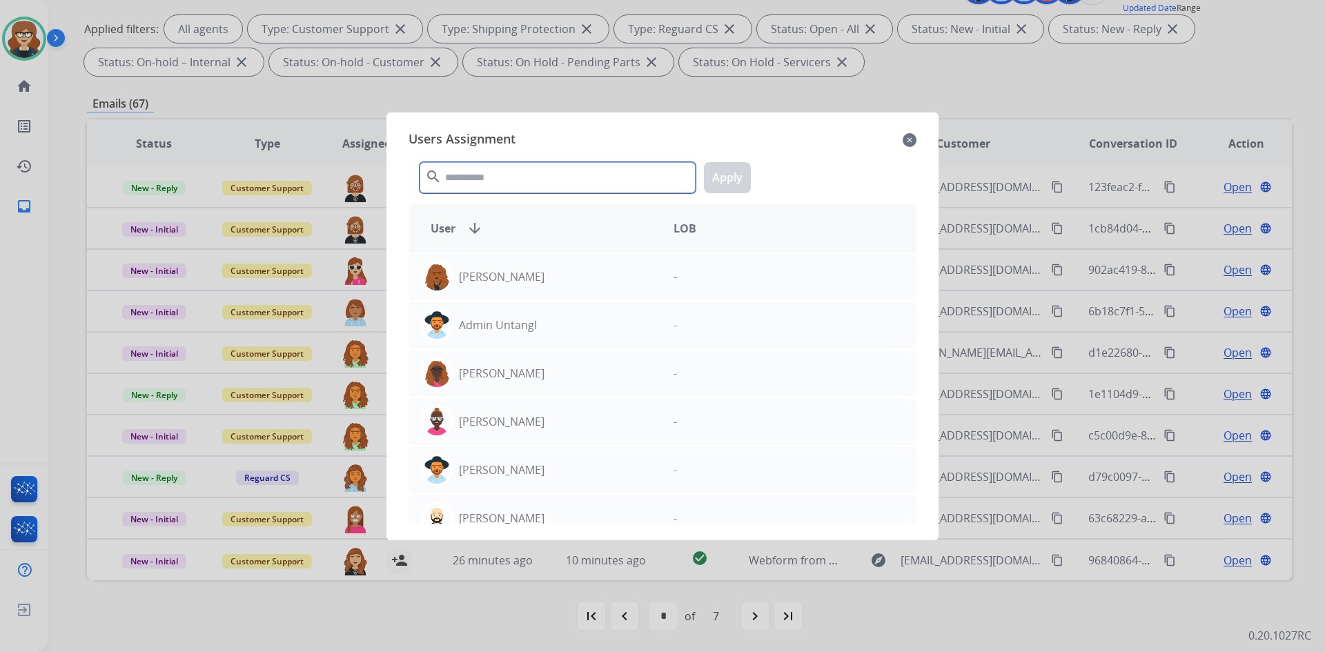
click at [491, 173] on input "text" at bounding box center [558, 177] width 276 height 31
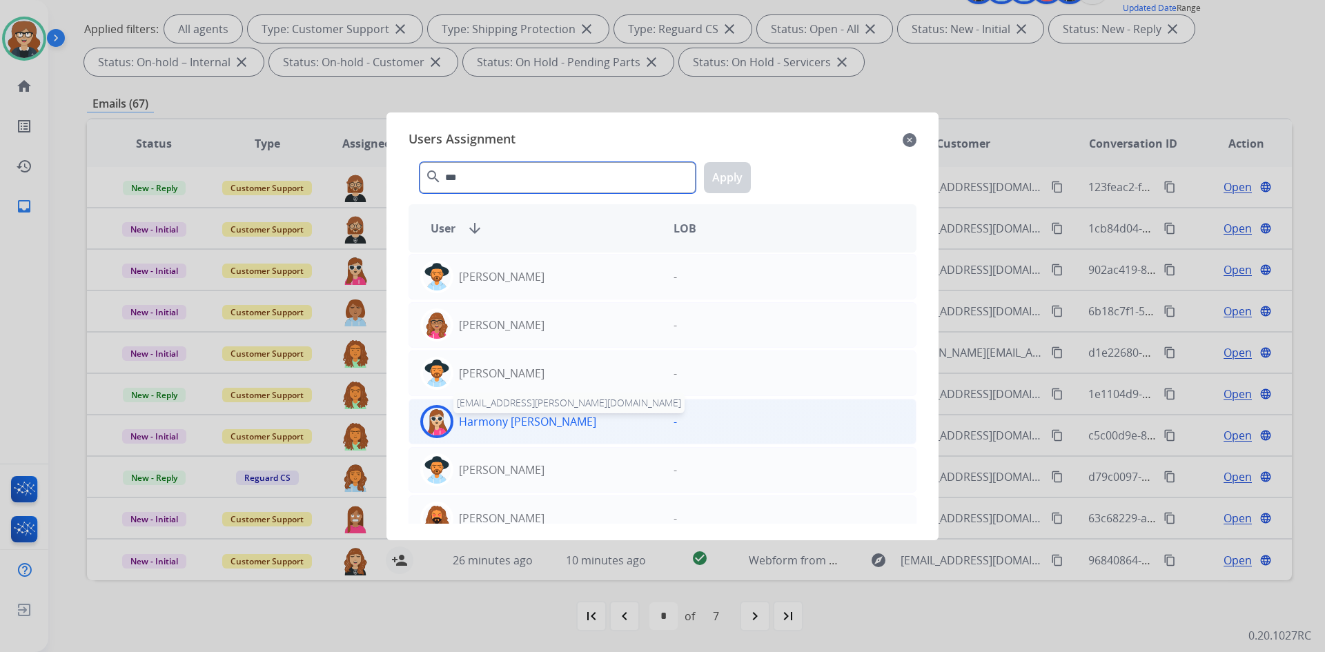
type input "***"
click at [508, 416] on p "Harmony [PERSON_NAME]" at bounding box center [527, 421] width 137 height 17
click at [733, 173] on button "Apply" at bounding box center [727, 177] width 47 height 31
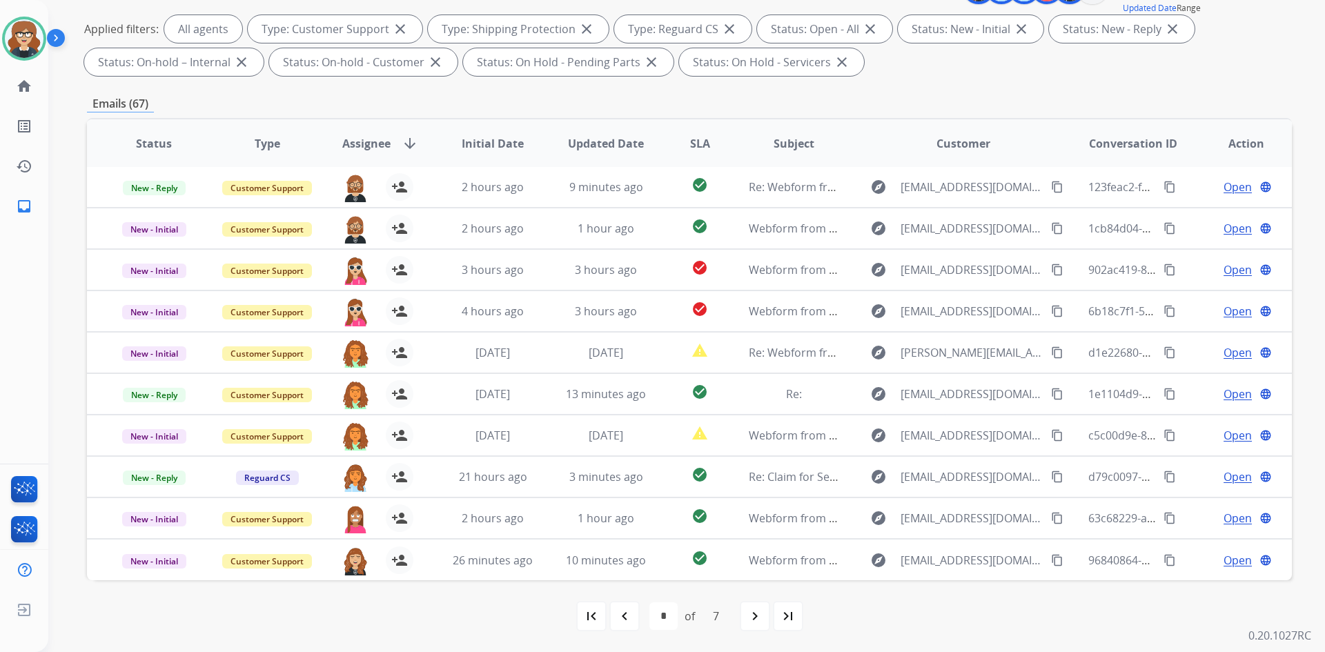
click at [751, 617] on mat-icon "navigate_next" at bounding box center [755, 616] width 17 height 17
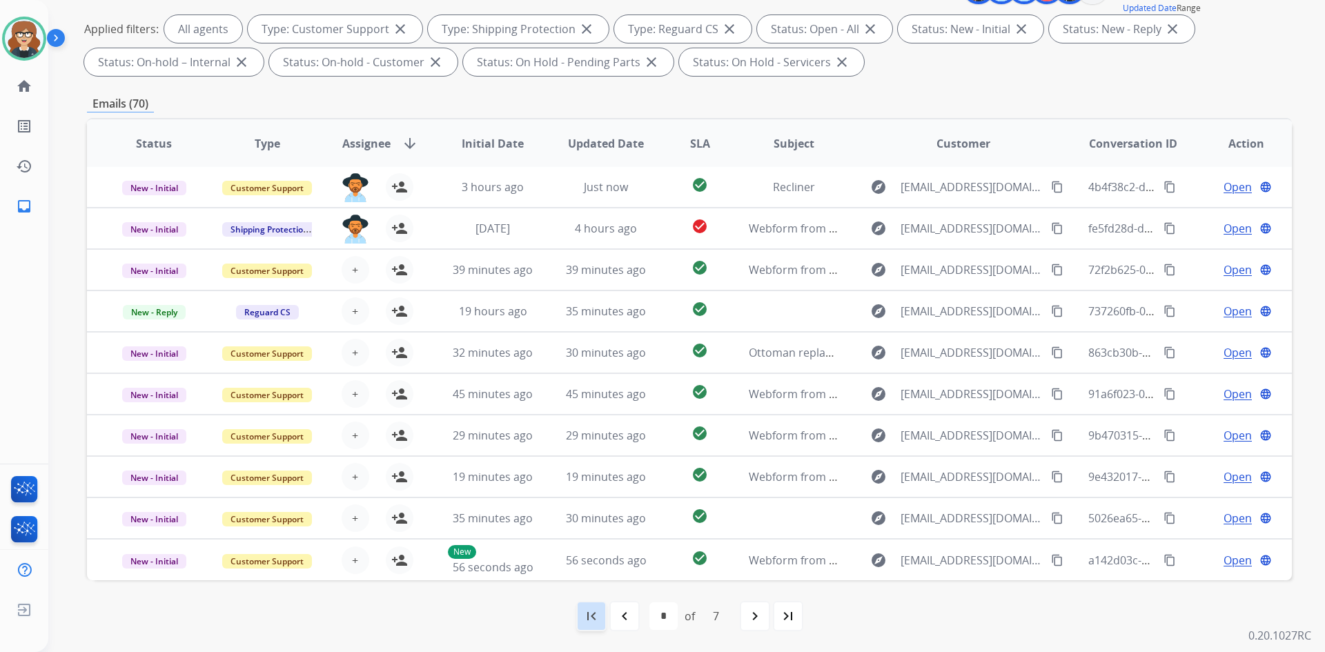
click at [586, 611] on mat-icon "first_page" at bounding box center [591, 616] width 17 height 17
select select "*"
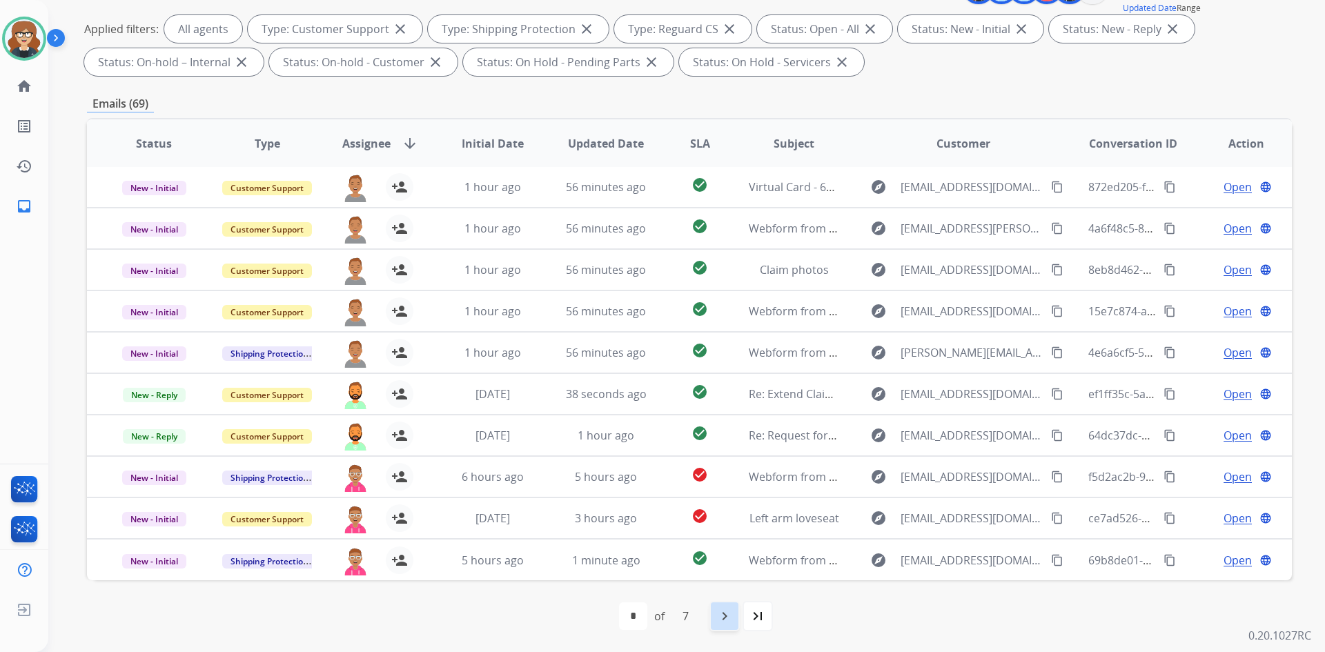
click at [725, 618] on mat-icon "navigate_next" at bounding box center [724, 616] width 17 height 17
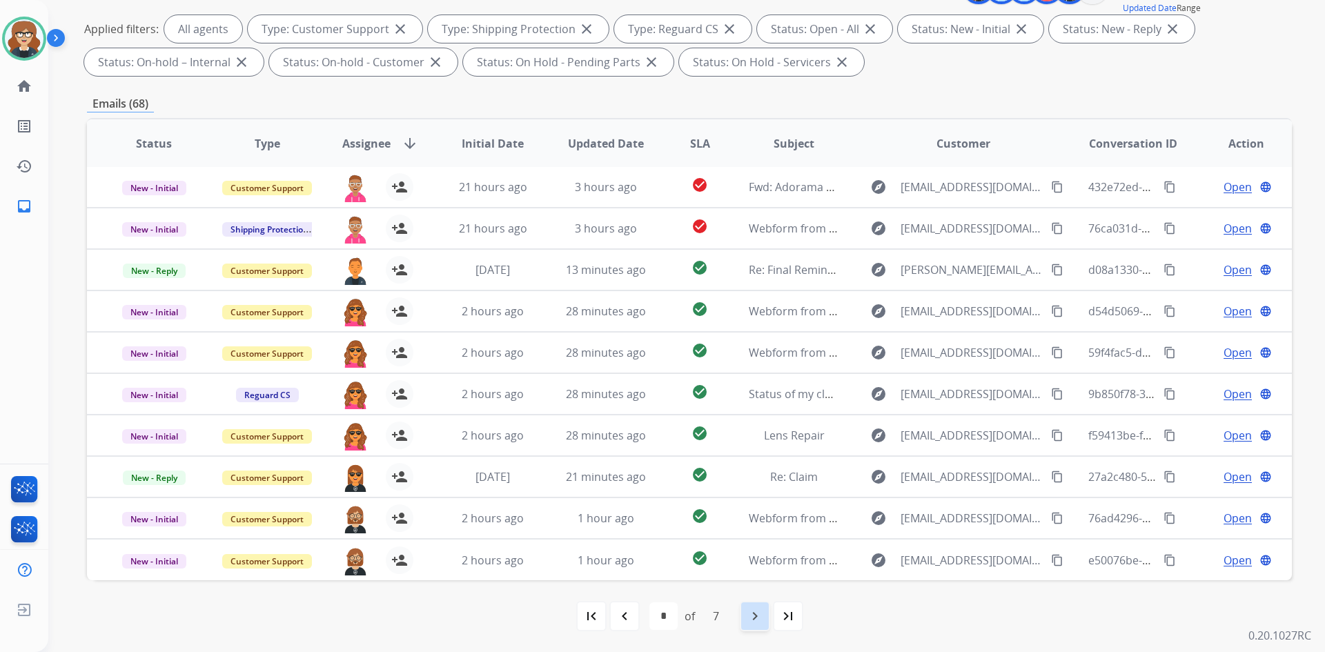
click at [751, 615] on mat-icon "navigate_next" at bounding box center [755, 616] width 17 height 17
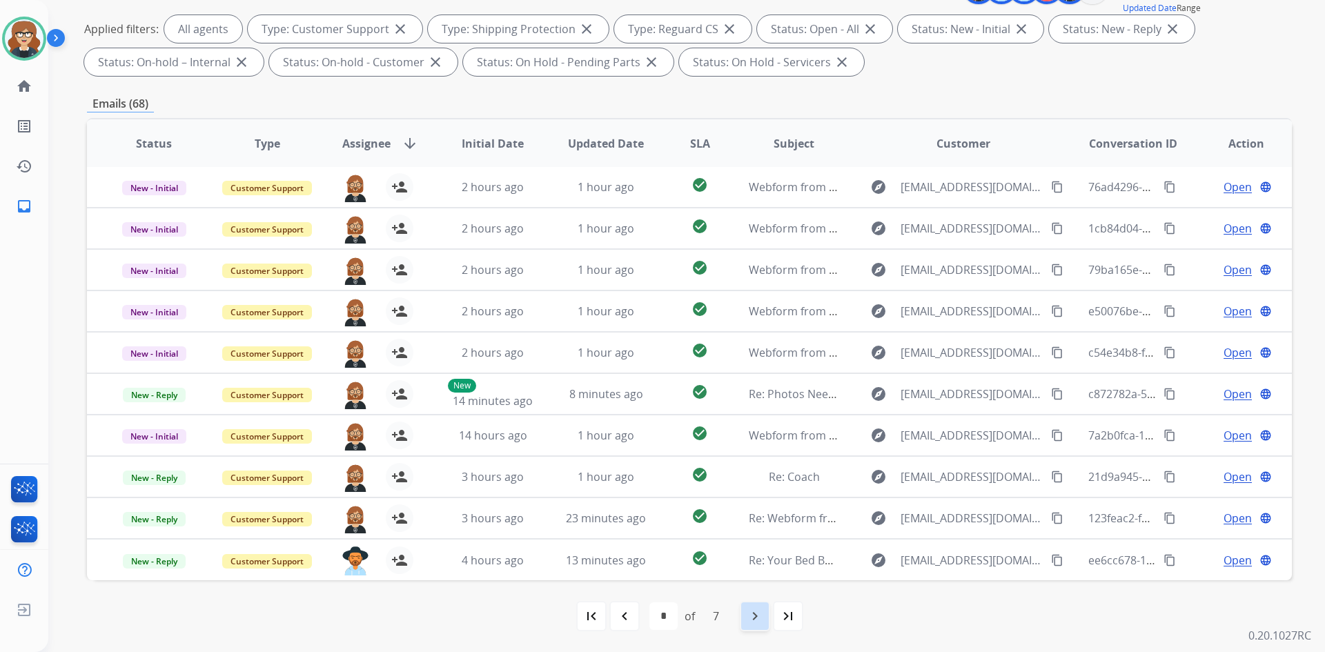
click at [751, 616] on mat-icon "navigate_next" at bounding box center [755, 616] width 17 height 17
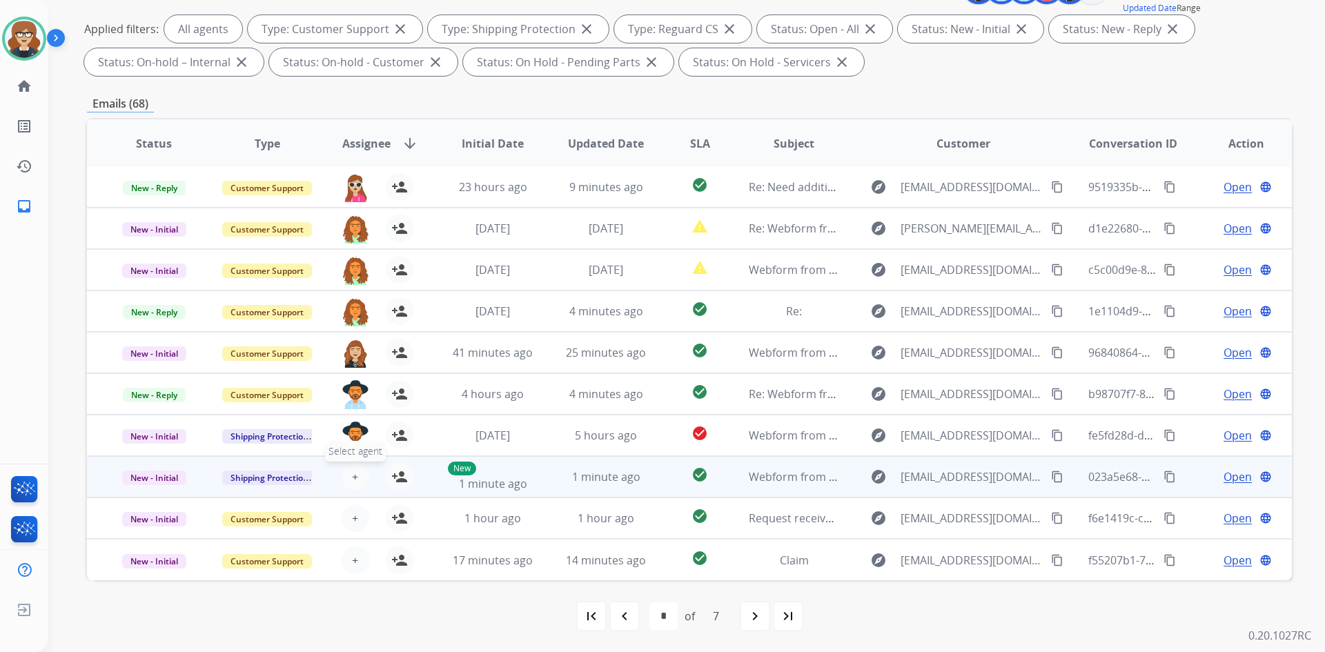
click at [352, 477] on span "+" at bounding box center [355, 477] width 6 height 17
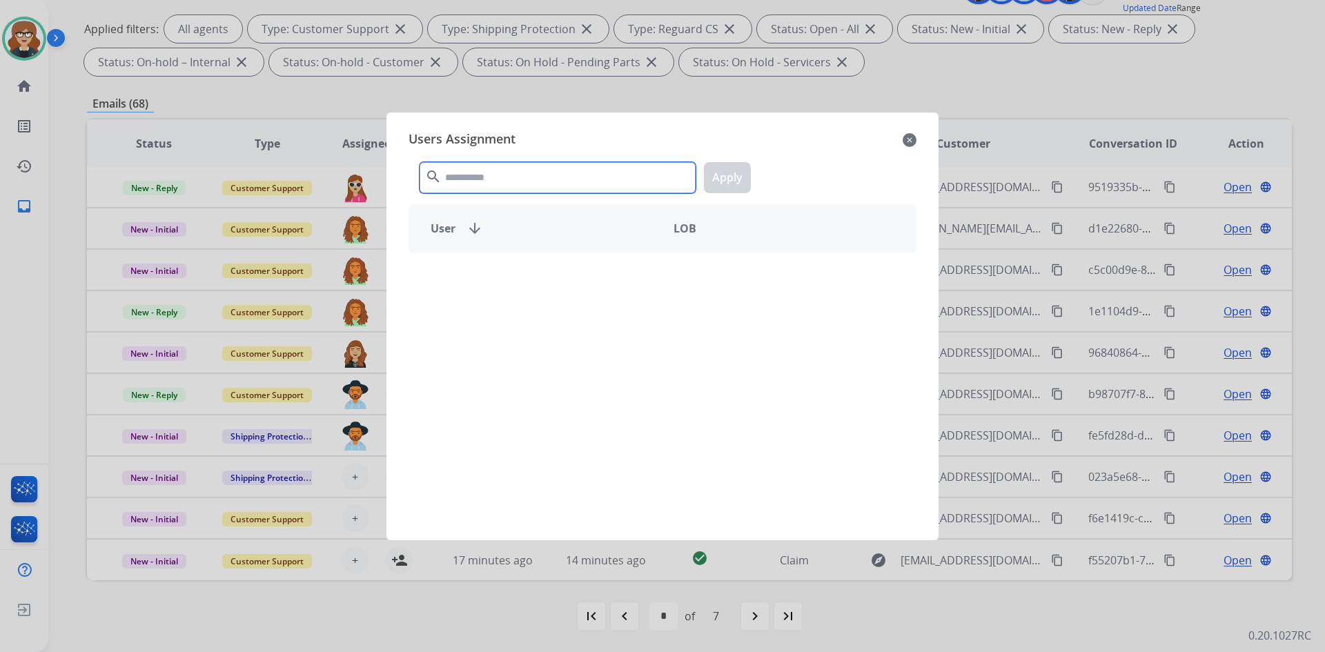
click at [519, 184] on input "text" at bounding box center [558, 177] width 276 height 31
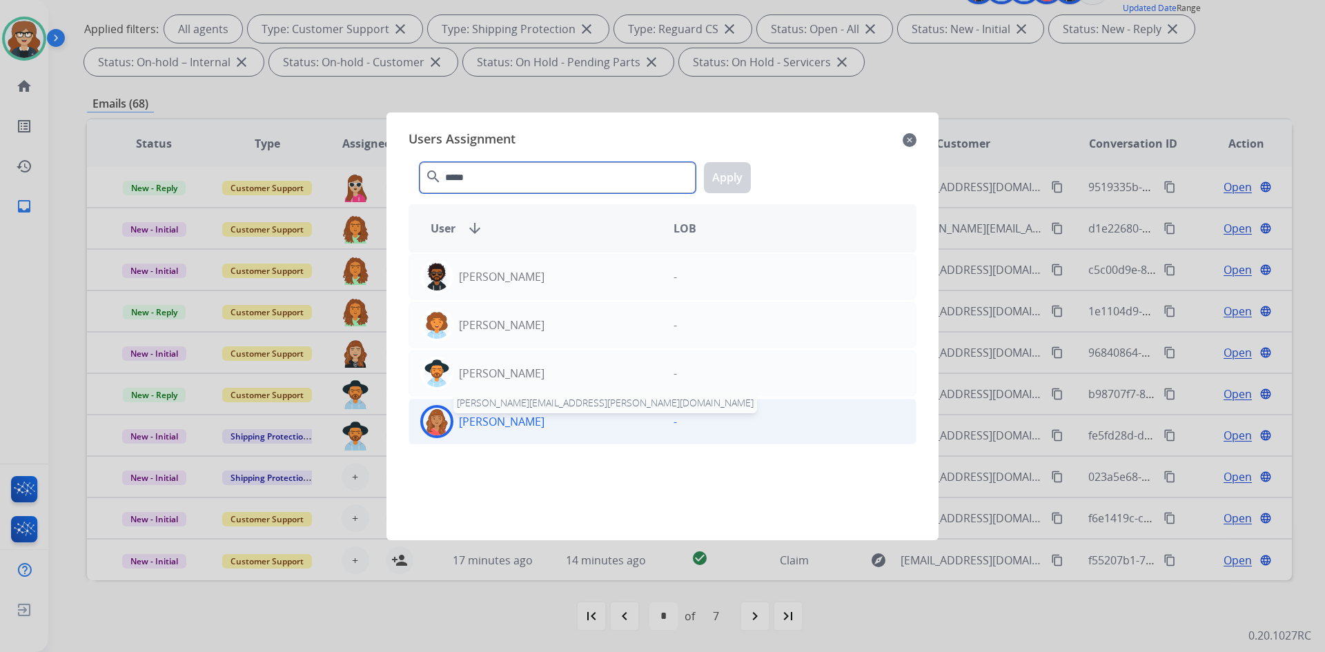
type input "*****"
click at [506, 422] on p "[PERSON_NAME]" at bounding box center [502, 421] width 86 height 17
click at [730, 176] on button "Apply" at bounding box center [727, 177] width 47 height 31
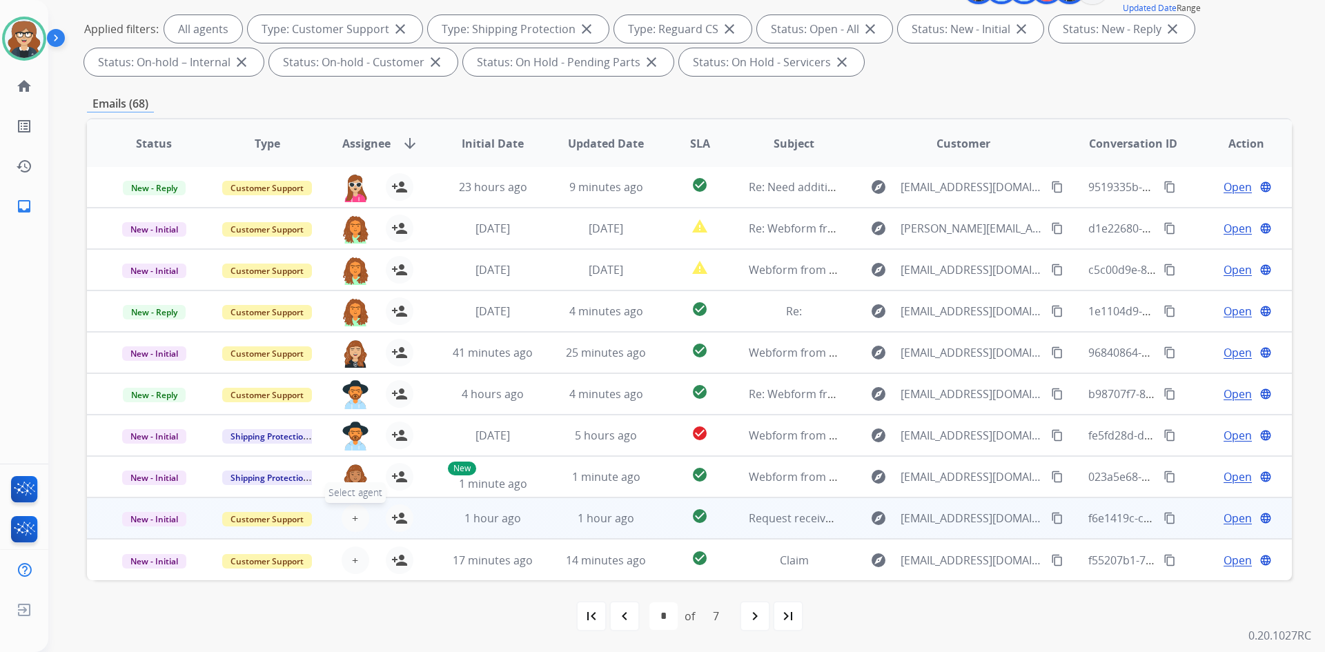
click at [353, 518] on span "+" at bounding box center [355, 518] width 6 height 17
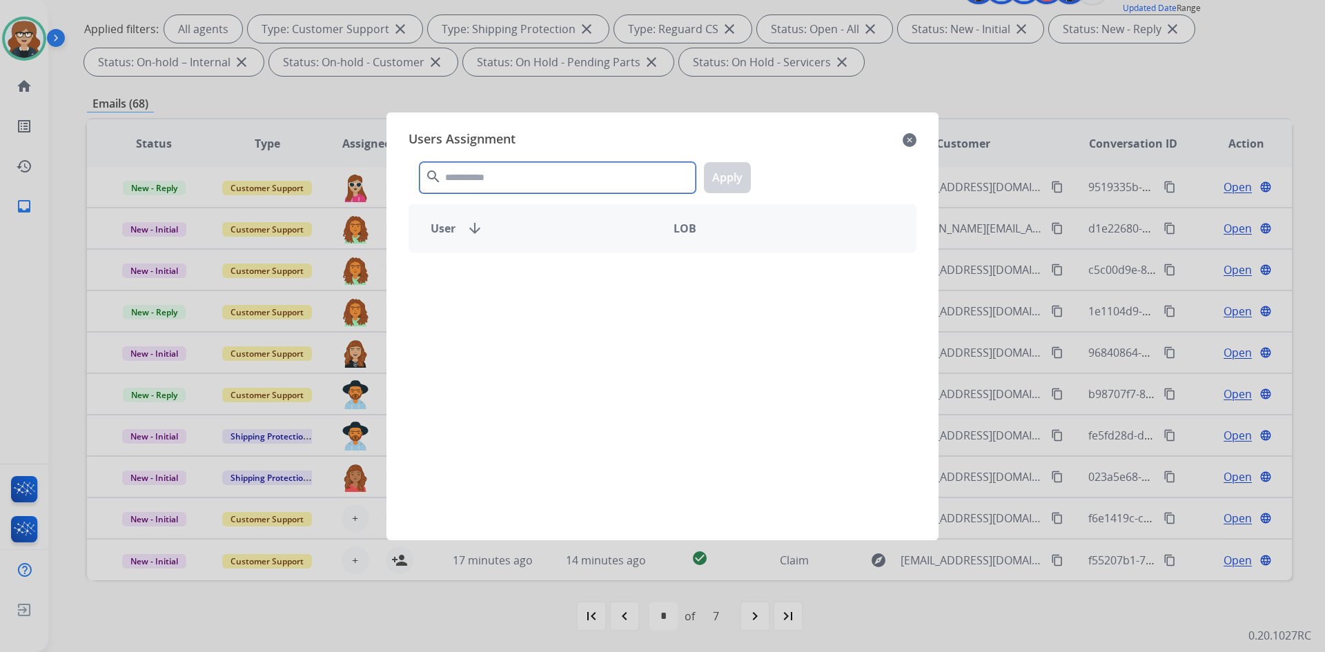
click at [476, 177] on input "text" at bounding box center [558, 177] width 276 height 31
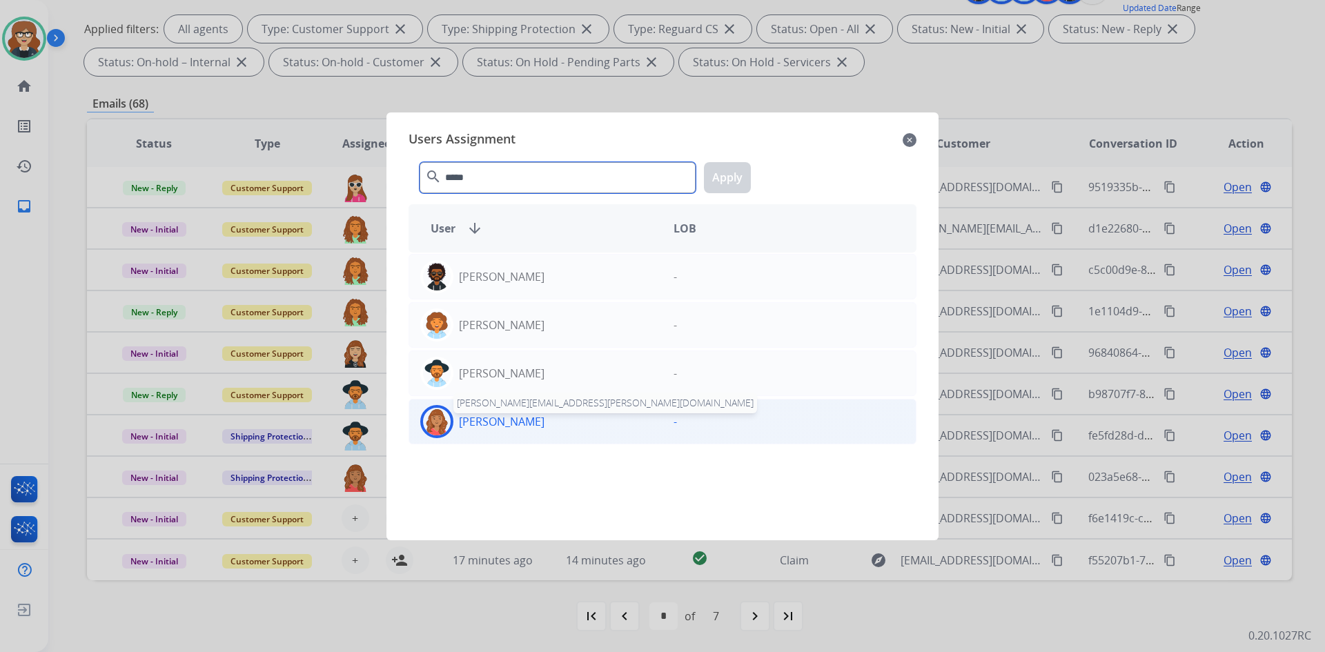
type input "*****"
click at [499, 416] on p "[PERSON_NAME]" at bounding box center [502, 421] width 86 height 17
click at [717, 171] on button "Apply" at bounding box center [727, 177] width 47 height 31
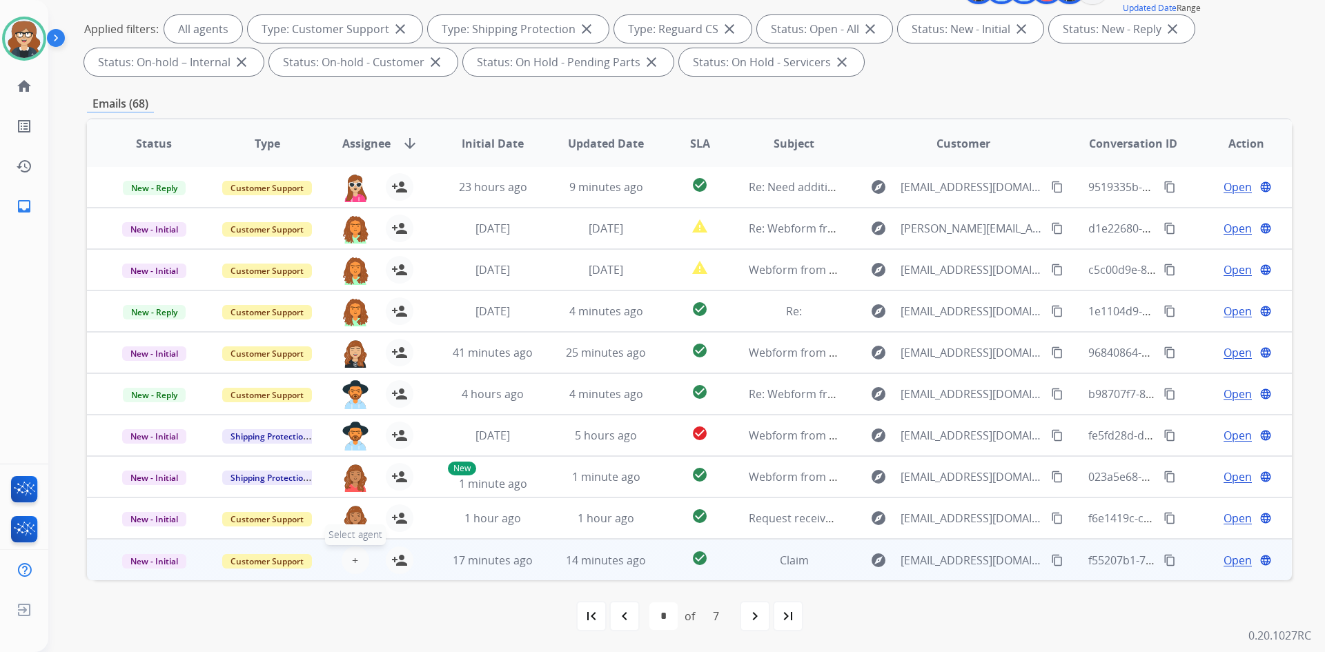
click at [345, 560] on button "+ Select agent" at bounding box center [356, 560] width 28 height 28
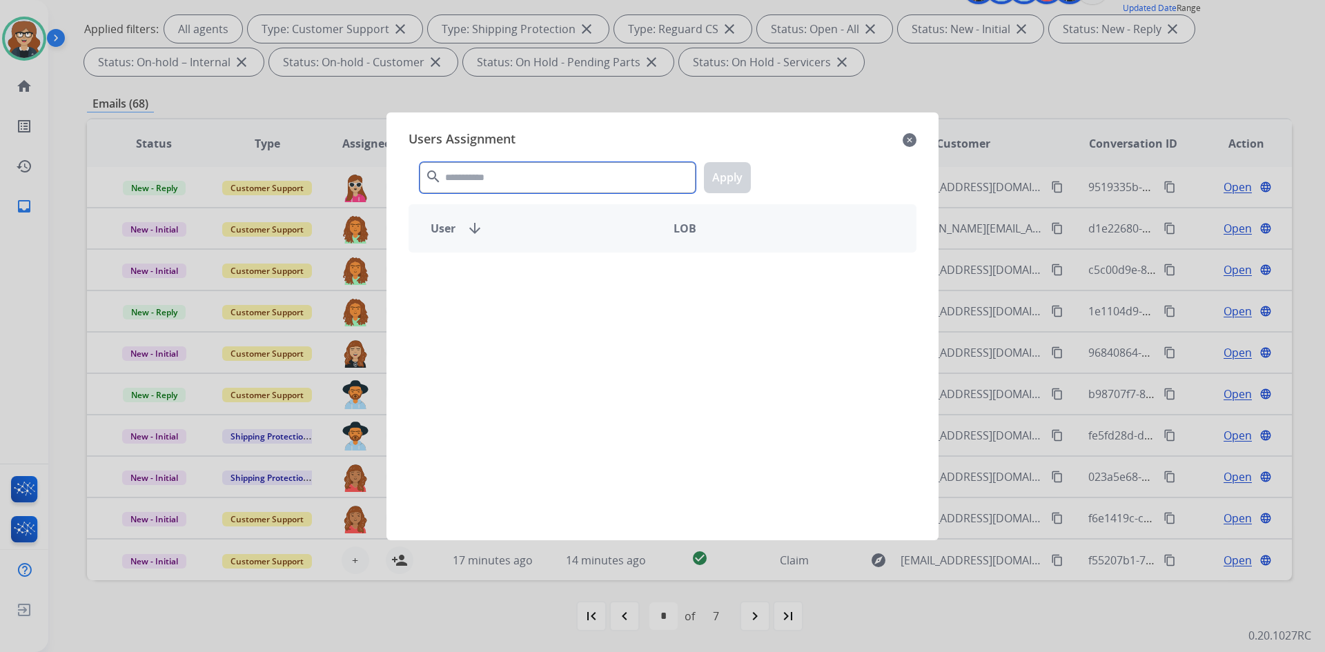
click at [478, 174] on input "text" at bounding box center [558, 177] width 276 height 31
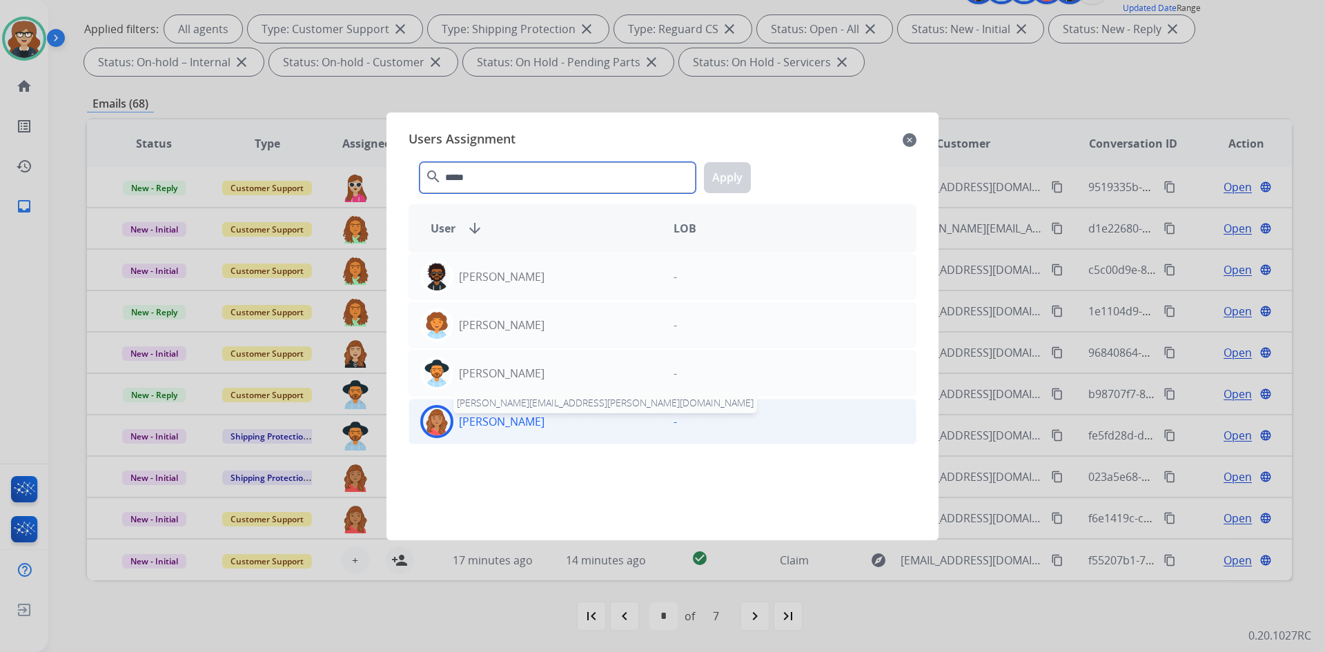
type input "*****"
click at [491, 414] on p "[PERSON_NAME]" at bounding box center [502, 421] width 86 height 17
click at [730, 181] on button "Apply" at bounding box center [727, 177] width 47 height 31
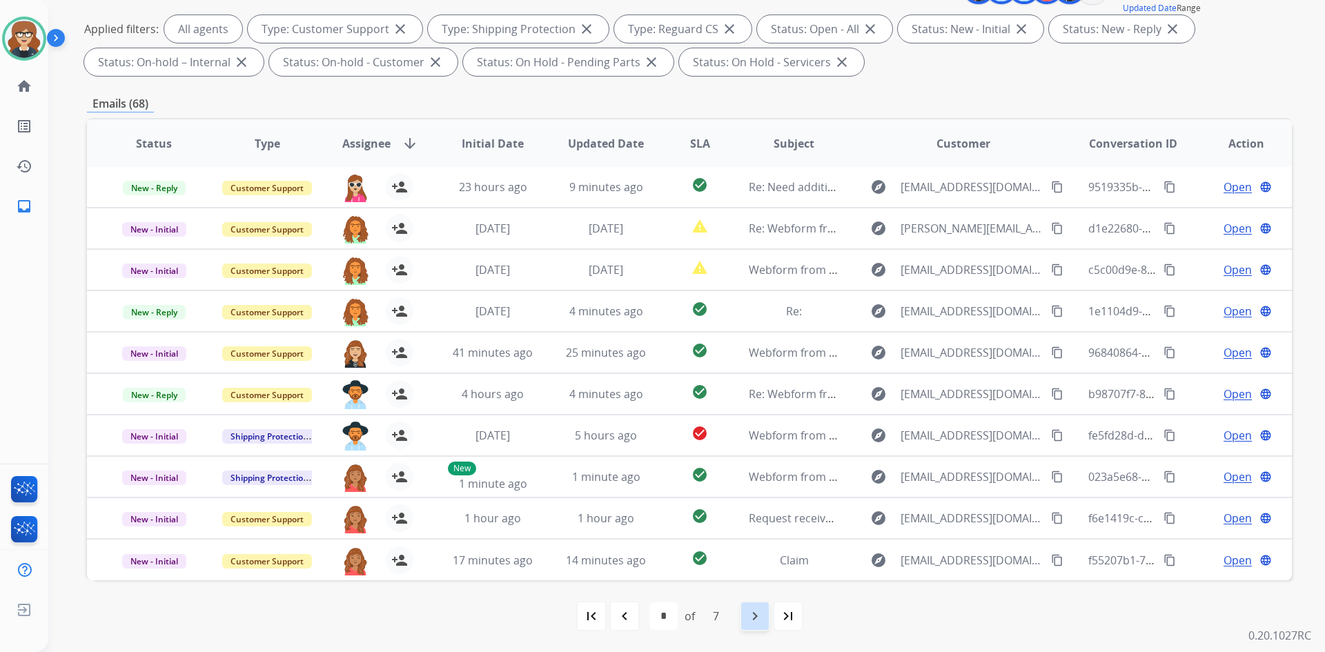
click at [752, 614] on mat-icon "navigate_next" at bounding box center [755, 616] width 17 height 17
select select "*"
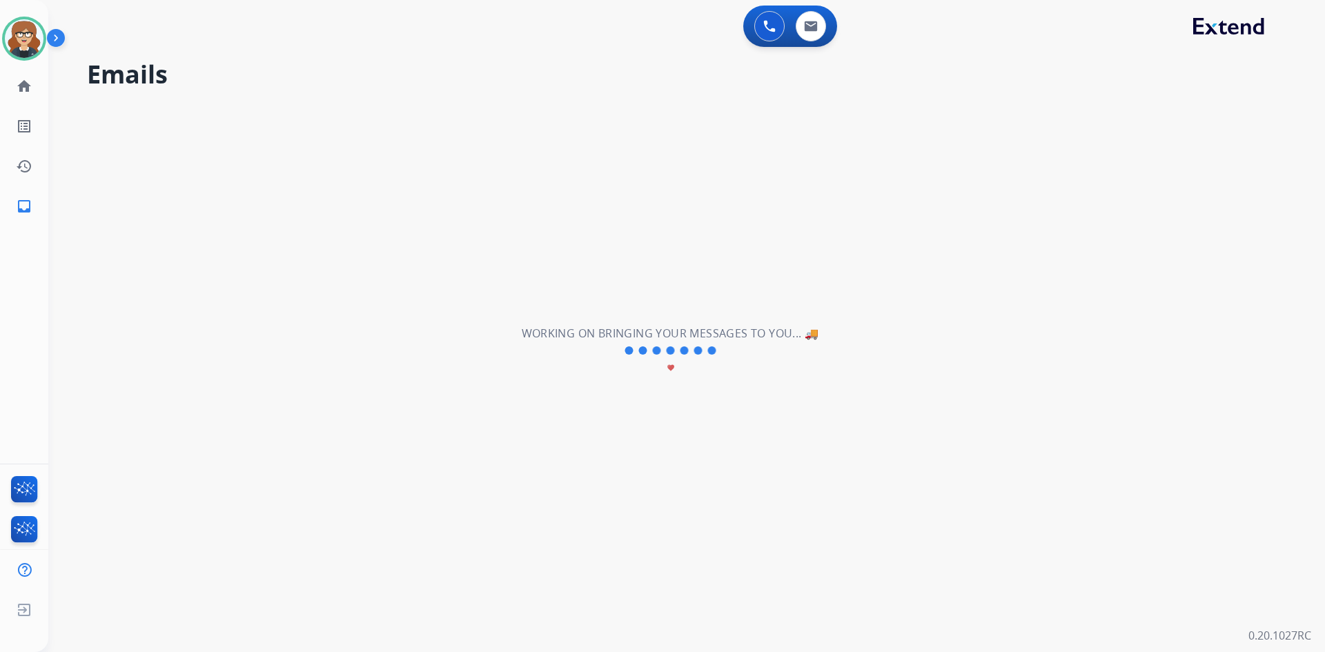
scroll to position [0, 0]
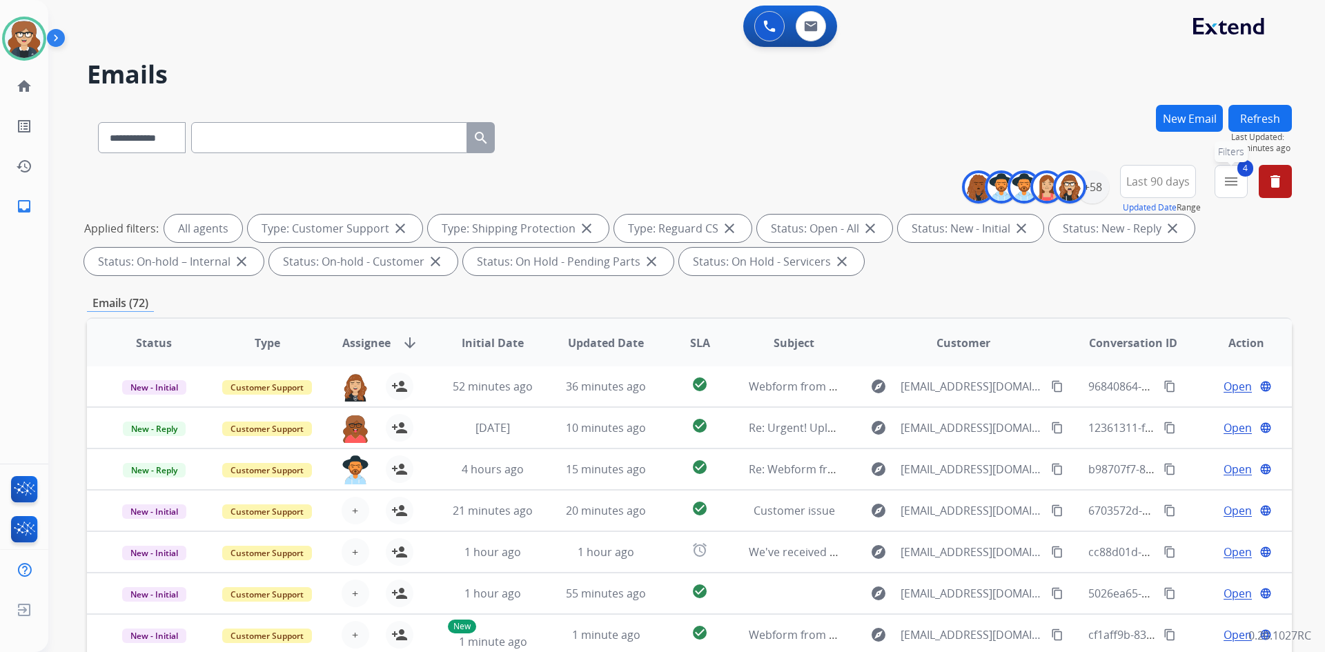
click at [1234, 188] on mat-icon "menu" at bounding box center [1231, 181] width 17 height 17
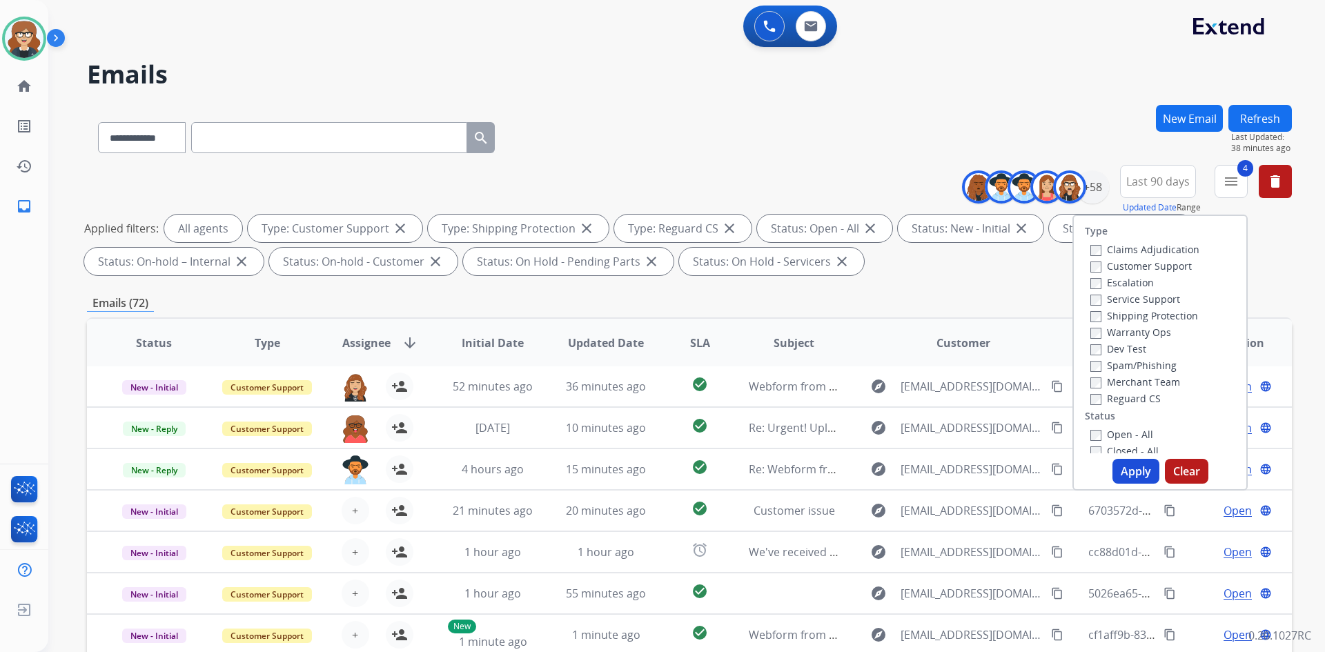
click at [958, 277] on div "**********" at bounding box center [689, 223] width 1205 height 116
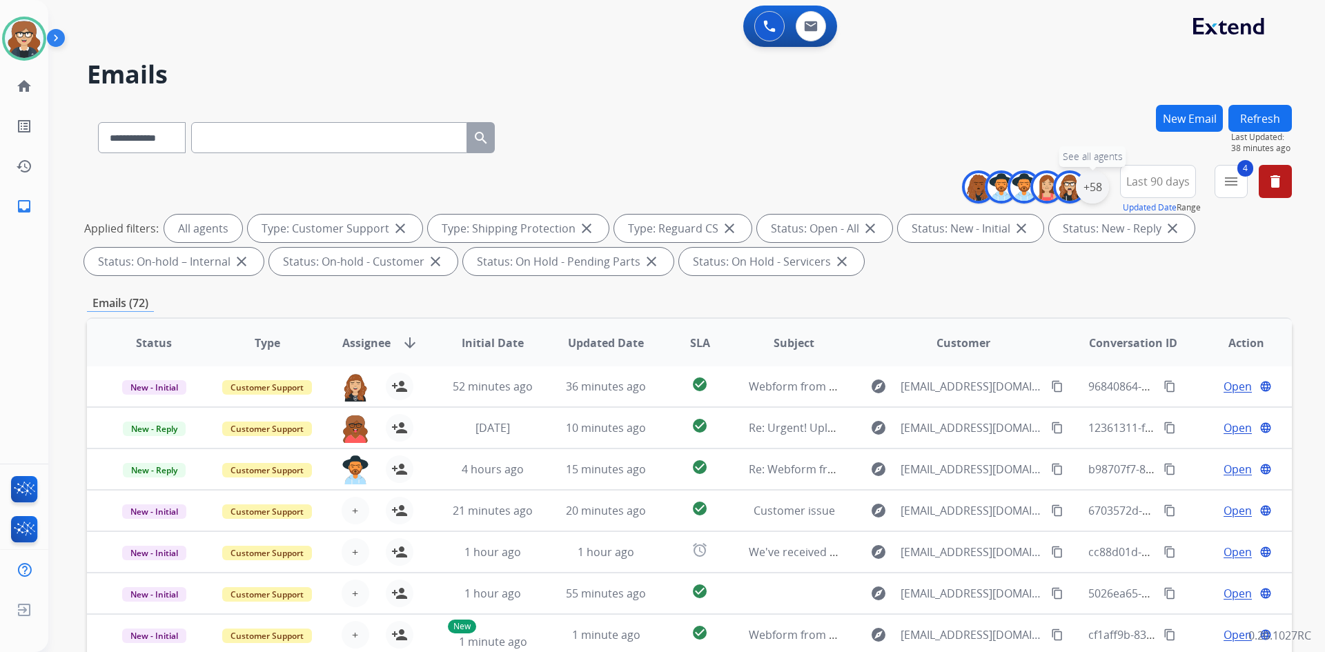
click at [1097, 188] on div "+58" at bounding box center [1092, 186] width 33 height 33
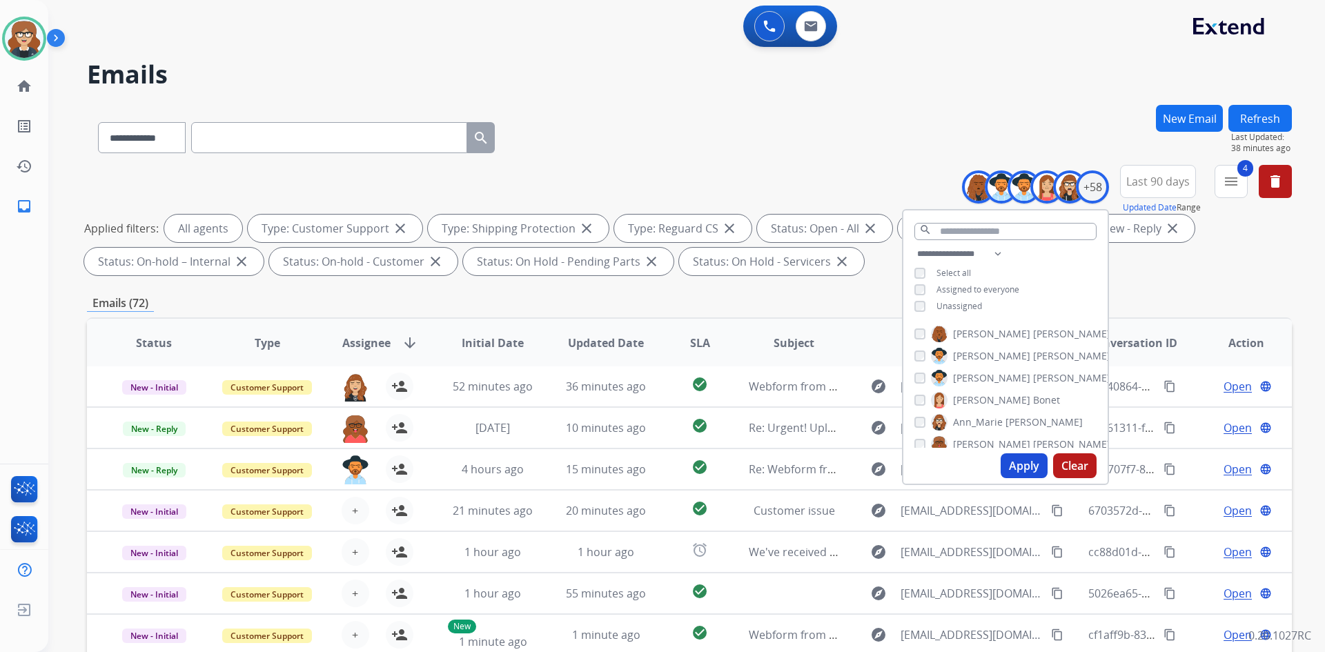
scroll to position [276, 0]
click at [1152, 267] on div "Applied filters: All agents Type: Customer Support close Type: Shipping Protect…" at bounding box center [686, 245] width 1205 height 61
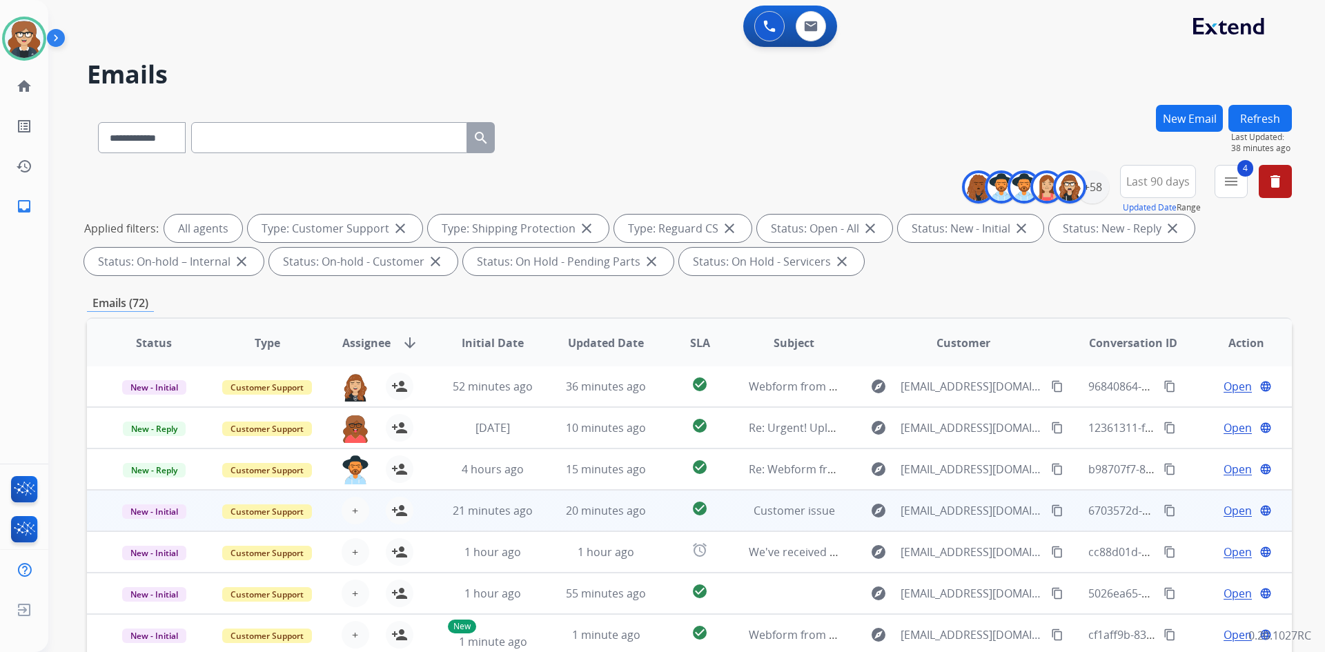
scroll to position [199, 0]
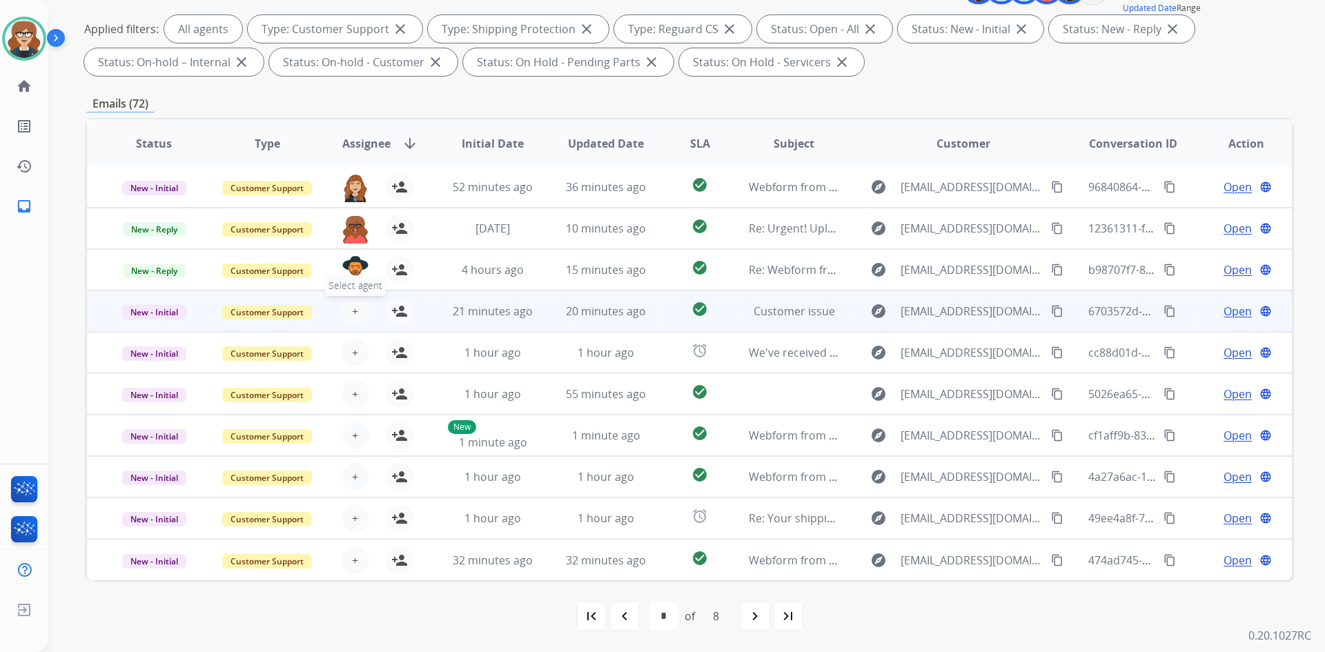
click at [353, 319] on span "+" at bounding box center [355, 311] width 6 height 17
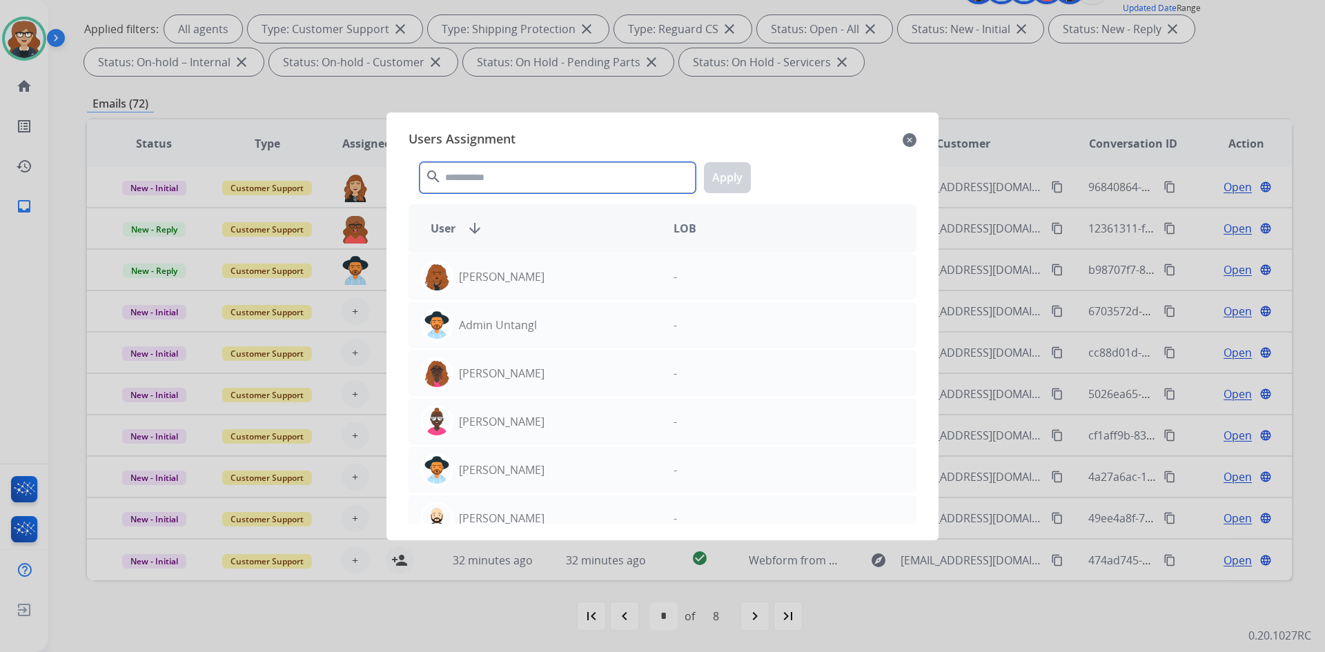
click at [590, 174] on input "text" at bounding box center [558, 177] width 276 height 31
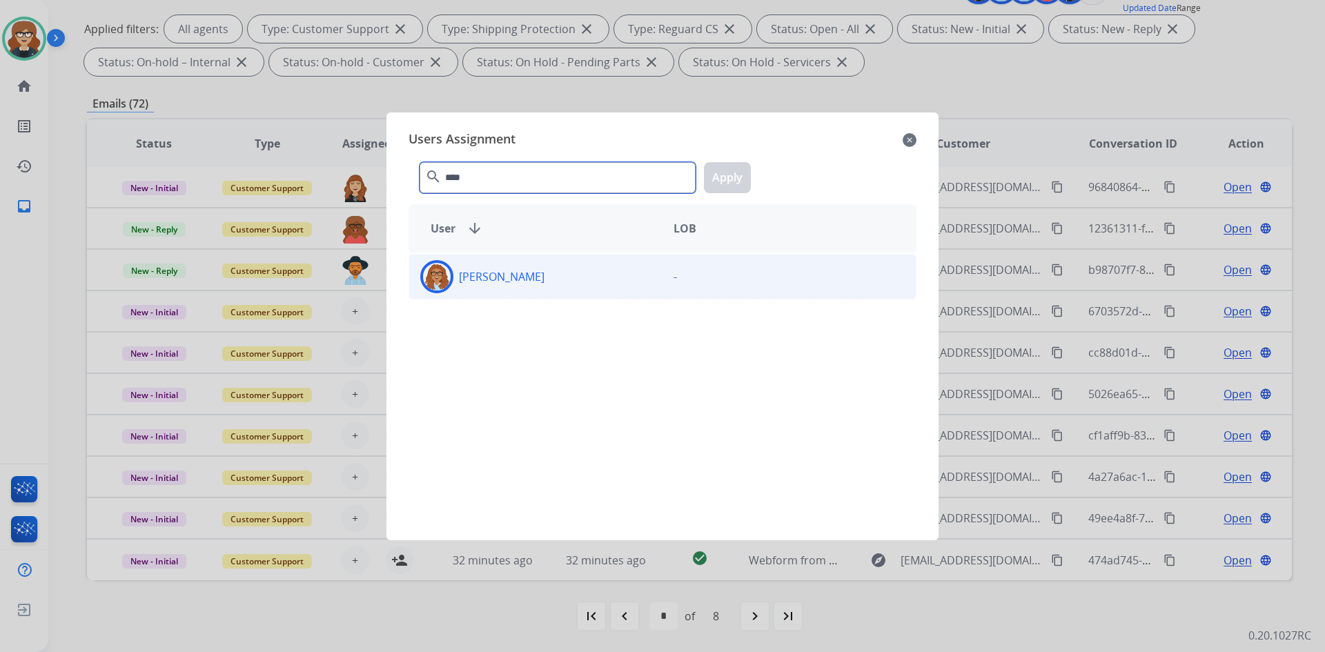
type input "****"
click at [543, 270] on div "[PERSON_NAME]" at bounding box center [535, 276] width 253 height 33
click at [719, 173] on button "Apply" at bounding box center [727, 177] width 47 height 31
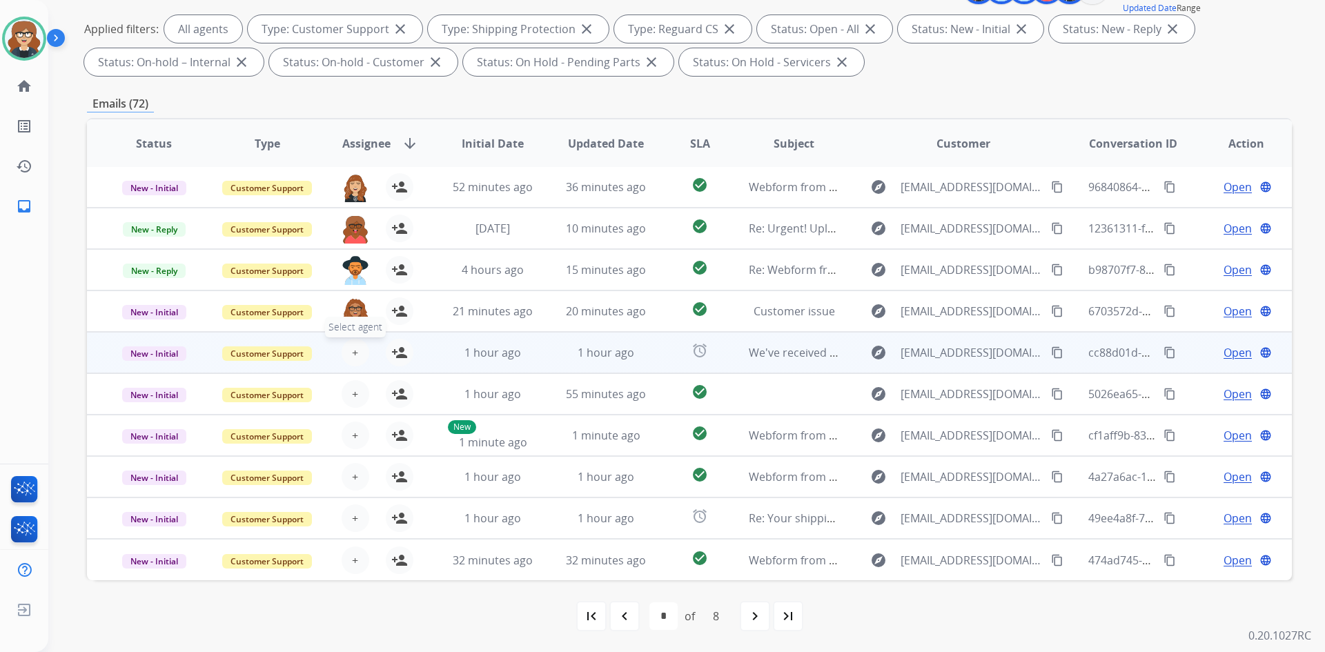
click at [353, 351] on span "+" at bounding box center [355, 352] width 6 height 17
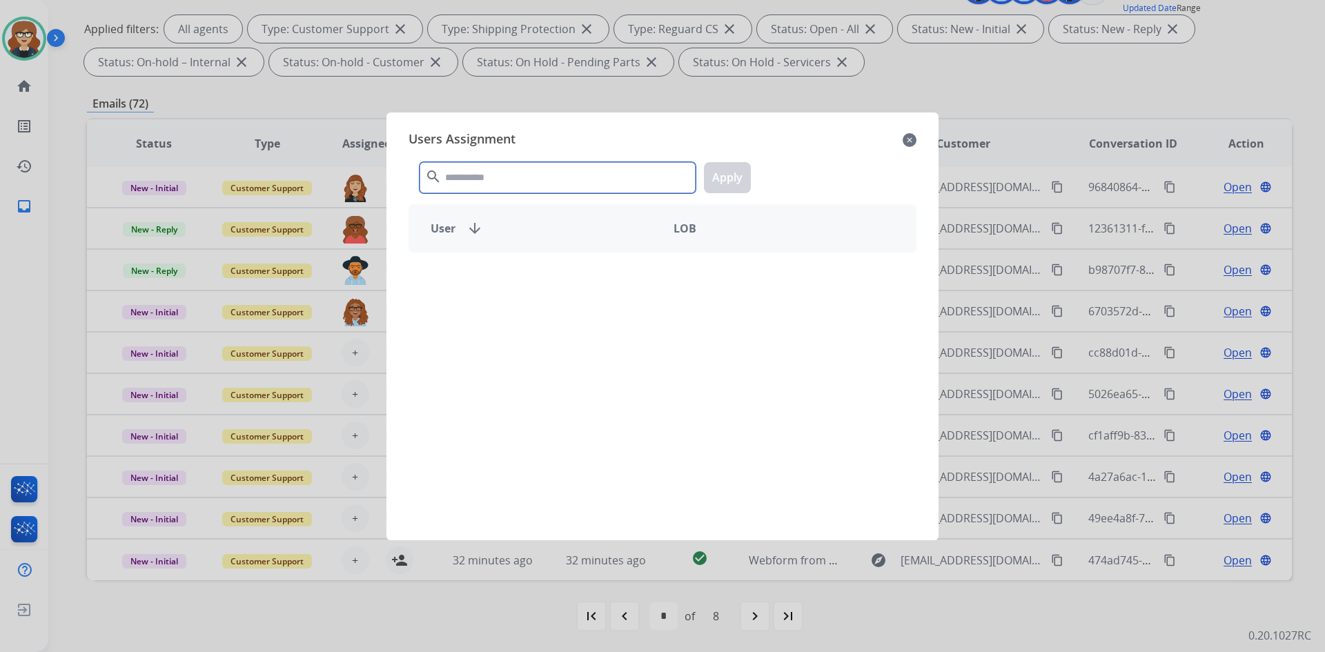
click at [502, 183] on input "text" at bounding box center [558, 177] width 276 height 31
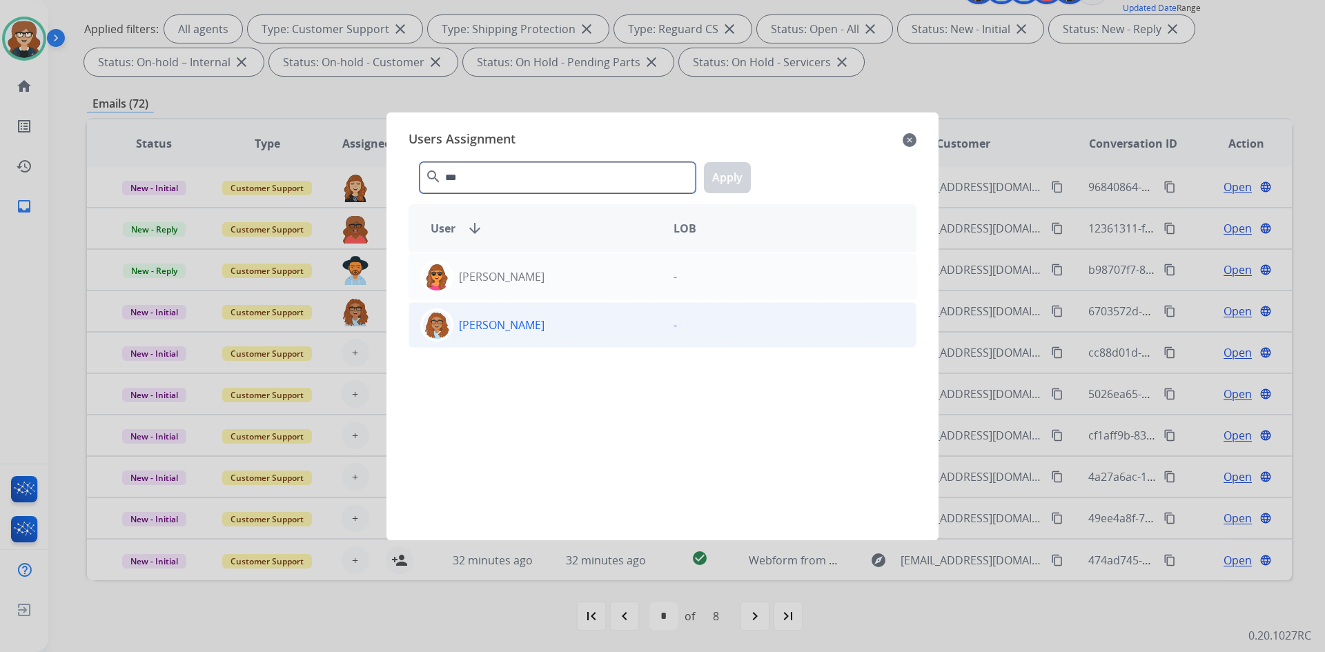
type input "***"
click at [496, 313] on div "[PERSON_NAME]" at bounding box center [535, 324] width 253 height 33
click at [737, 177] on button "Apply" at bounding box center [727, 177] width 47 height 31
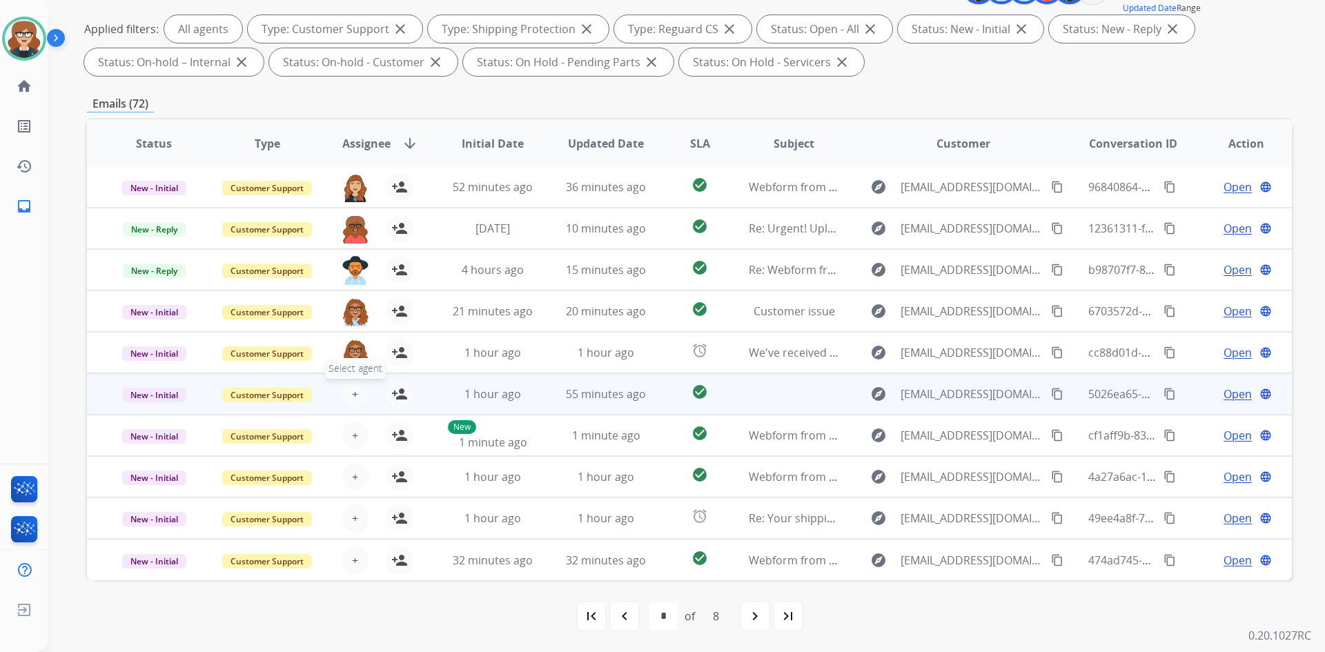
click at [354, 397] on span "+" at bounding box center [355, 394] width 6 height 17
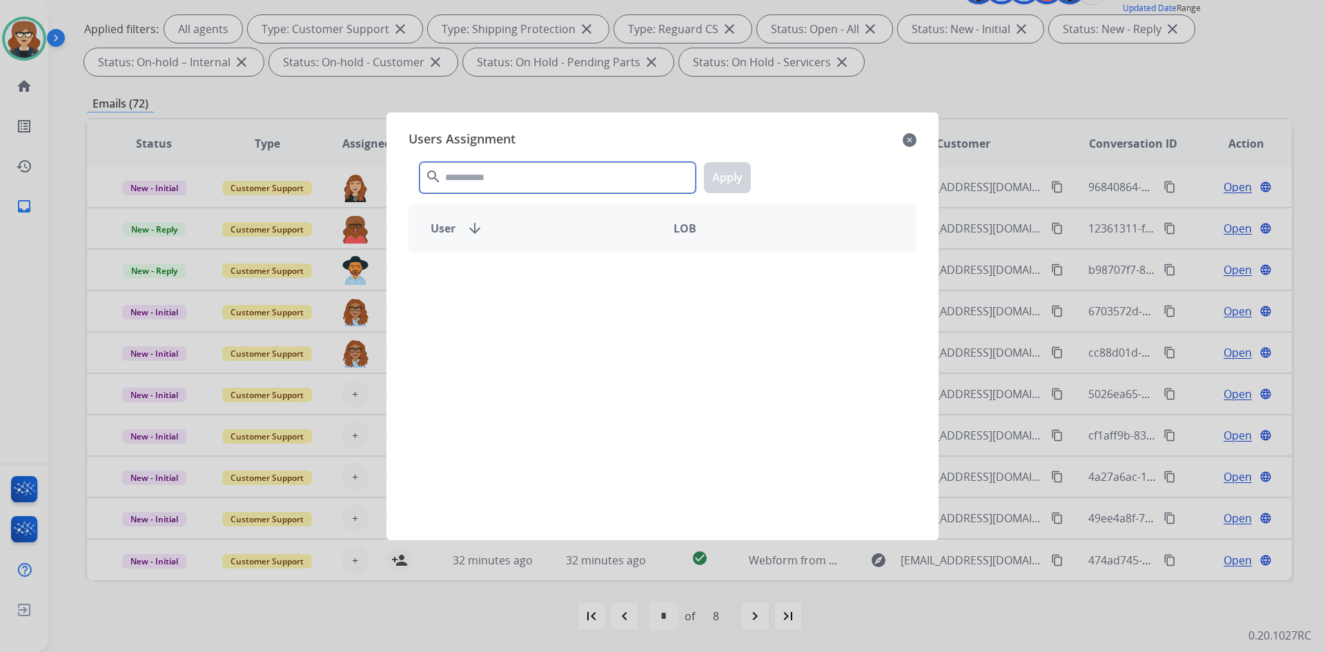
click at [466, 176] on input "text" at bounding box center [558, 177] width 276 height 31
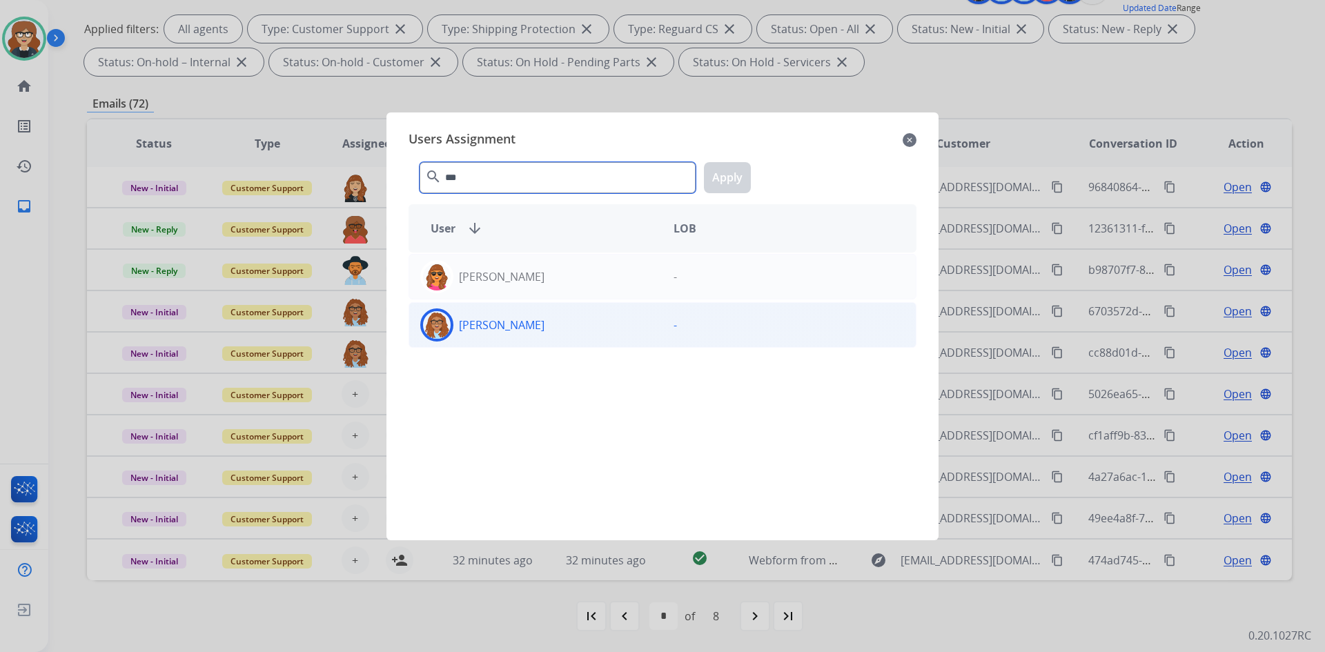
type input "***"
click at [482, 326] on p "[PERSON_NAME]" at bounding box center [502, 325] width 86 height 17
click at [730, 182] on button "Apply" at bounding box center [727, 177] width 47 height 31
